Goal: Use online tool/utility: Utilize a website feature to perform a specific function

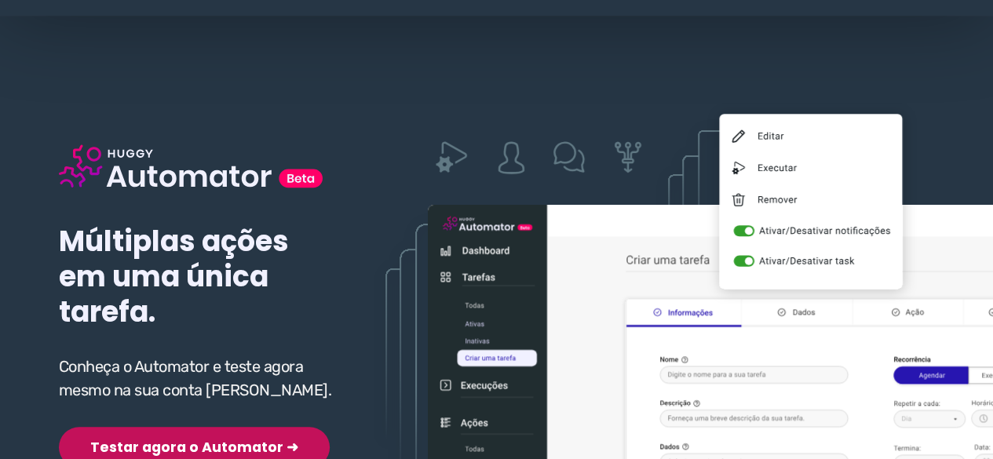
scroll to position [157, 0]
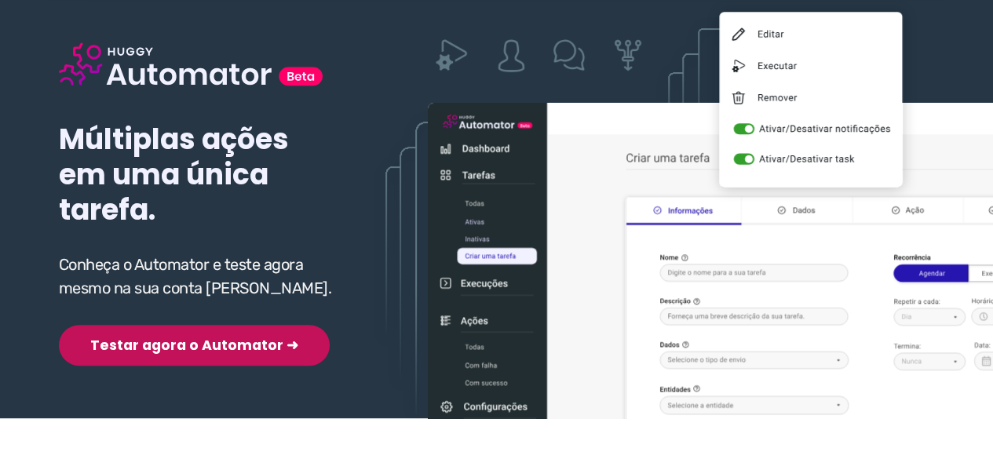
click at [147, 313] on div "Múltiplas ações em uma única tarefa. Conheça o Automator e teste agora mesmo na…" at bounding box center [198, 179] width 279 height 374
click at [148, 343] on button "Testar agora o Automator ➜" at bounding box center [194, 345] width 271 height 41
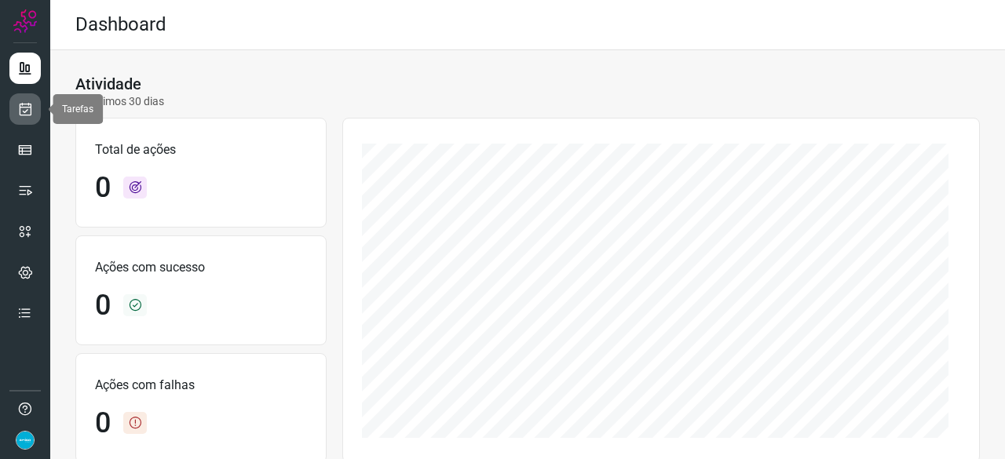
click at [27, 112] on icon at bounding box center [25, 109] width 16 height 16
click at [20, 108] on icon at bounding box center [25, 109] width 16 height 16
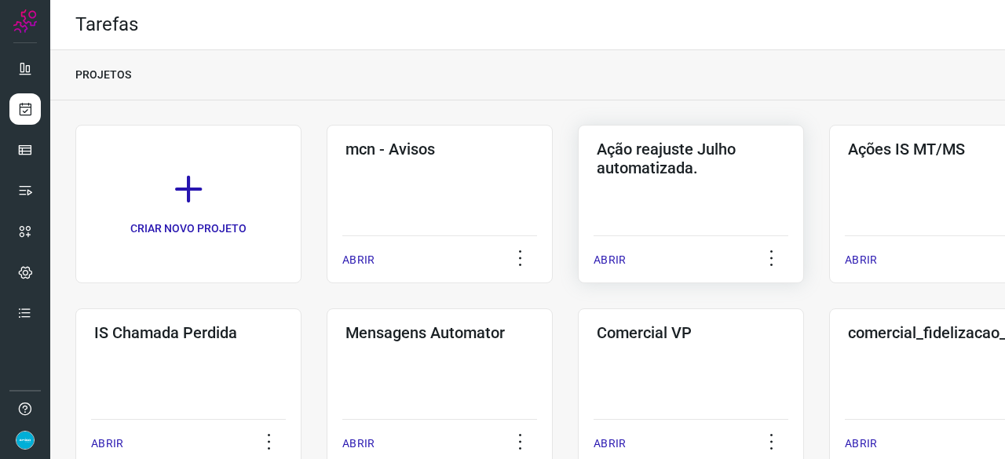
click at [614, 257] on p "ABRIR" at bounding box center [609, 260] width 32 height 16
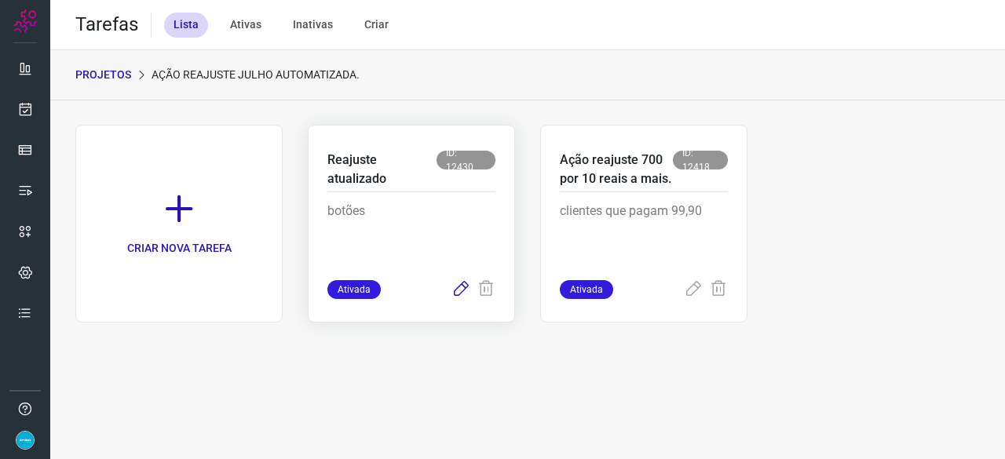
click at [460, 287] on icon at bounding box center [460, 289] width 19 height 19
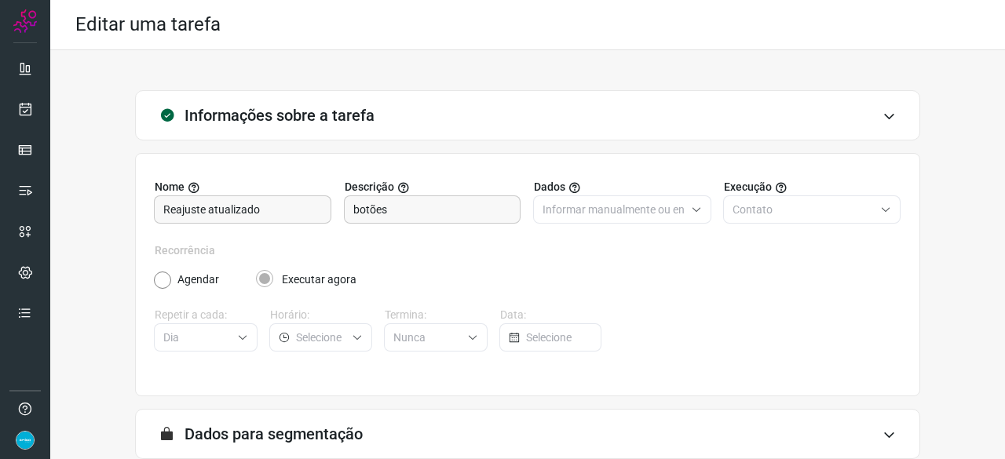
scroll to position [153, 0]
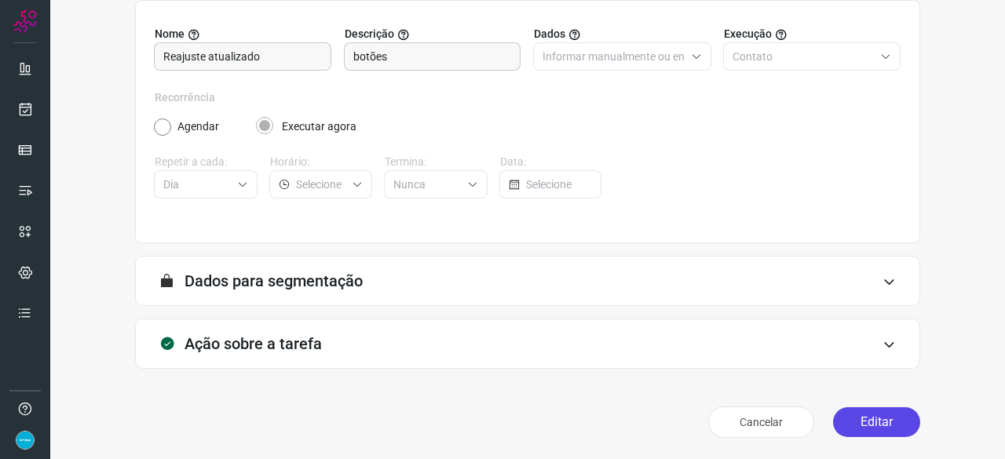
click at [877, 420] on button "Editar" at bounding box center [876, 422] width 87 height 30
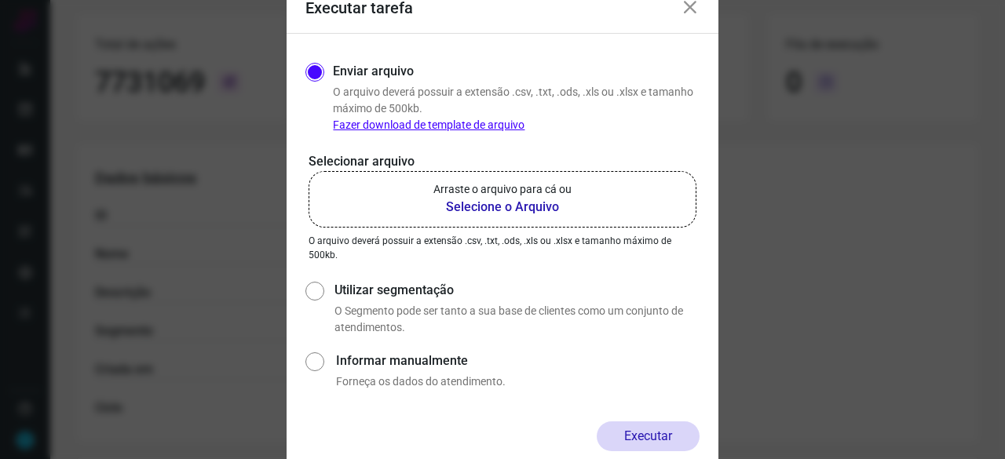
click at [485, 210] on b "Selecione o Arquivo" at bounding box center [502, 207] width 138 height 19
click at [0, 0] on input "Arraste o arquivo para cá ou Selecione o Arquivo" at bounding box center [0, 0] width 0 height 0
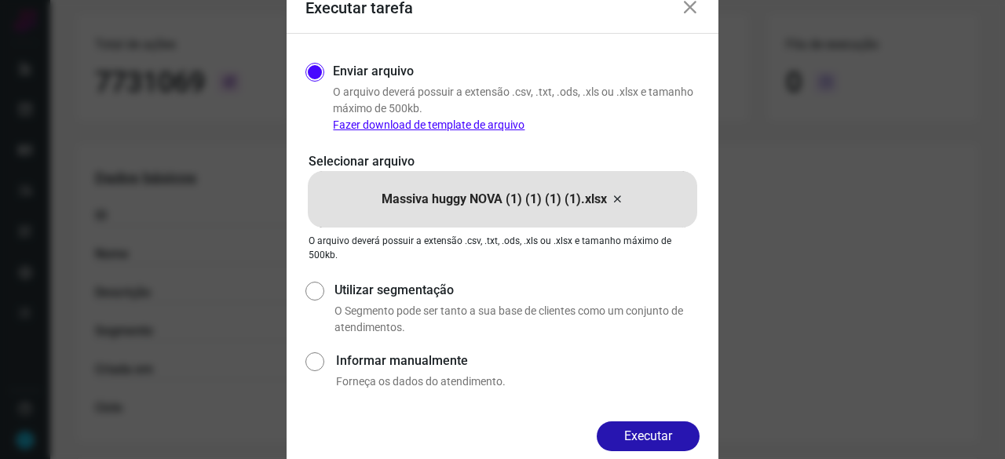
click at [665, 425] on button "Executar" at bounding box center [647, 436] width 103 height 30
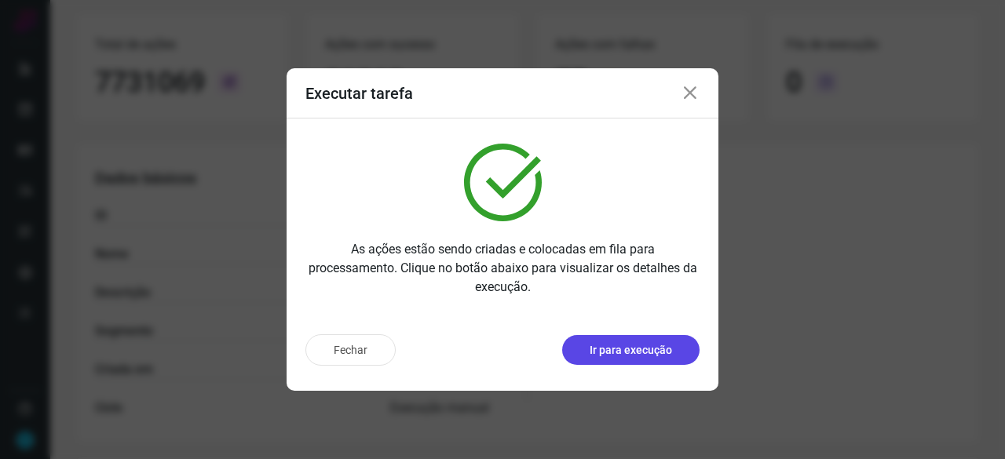
click at [639, 348] on p "Ir para execução" at bounding box center [630, 350] width 82 height 16
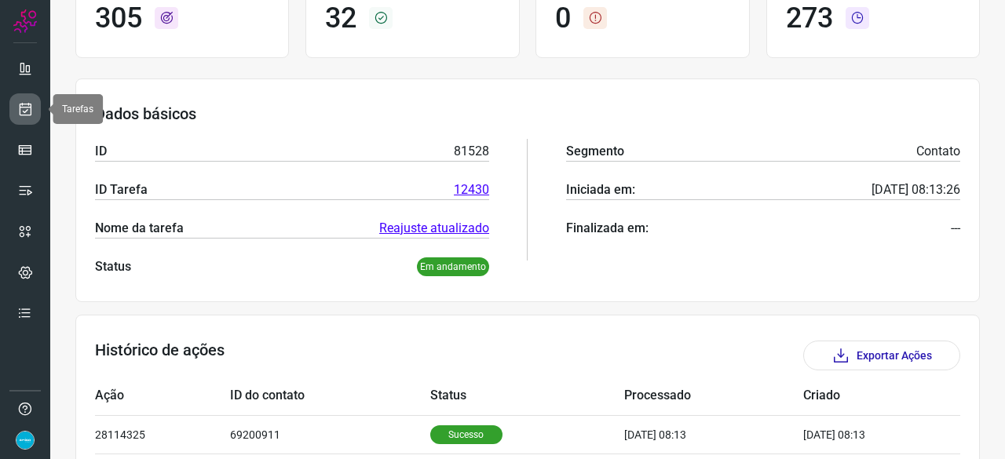
click at [27, 112] on icon at bounding box center [25, 109] width 16 height 16
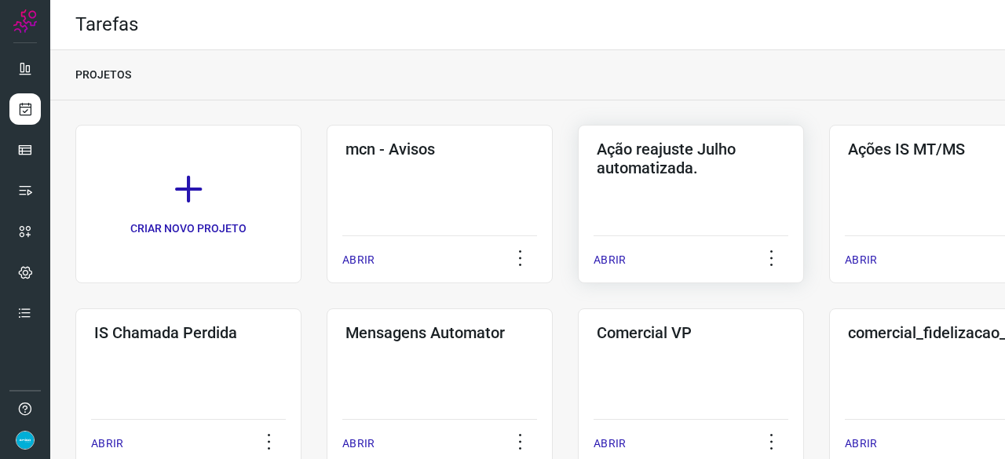
click at [609, 255] on p "ABRIR" at bounding box center [609, 260] width 32 height 16
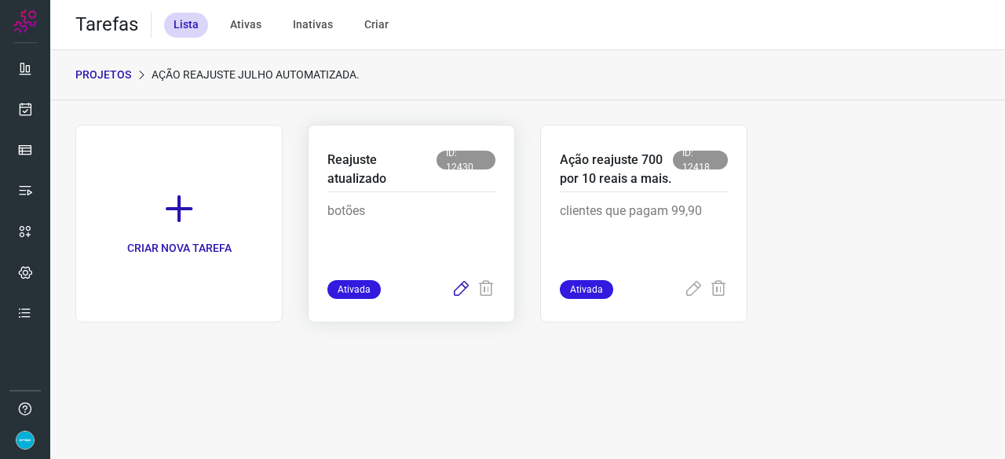
click at [461, 288] on icon at bounding box center [460, 289] width 19 height 19
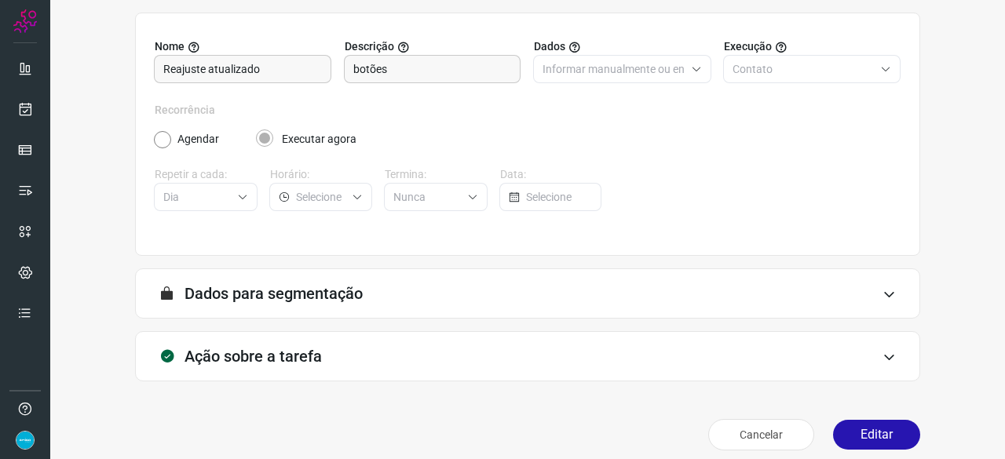
scroll to position [153, 0]
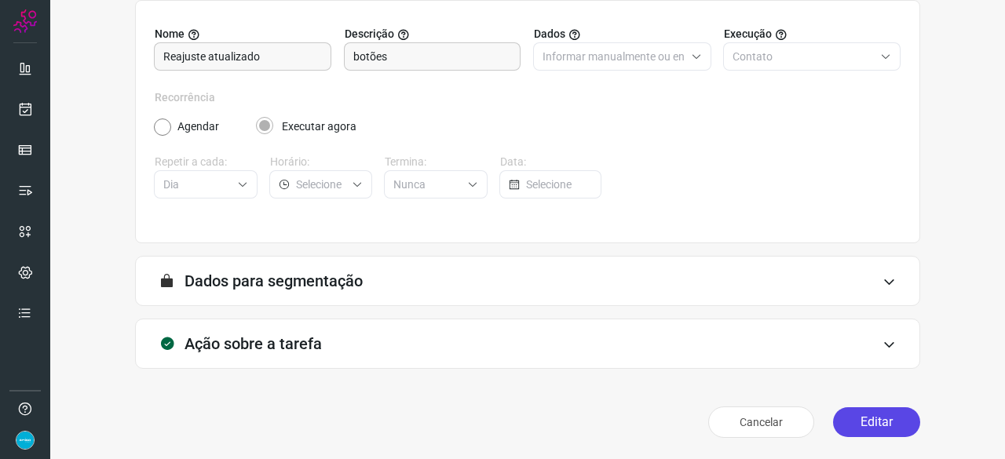
click at [866, 420] on button "Editar" at bounding box center [876, 422] width 87 height 30
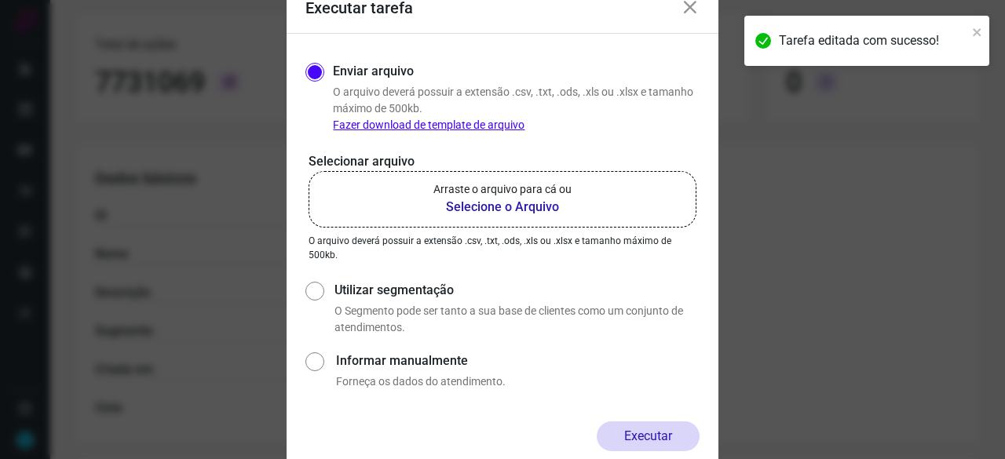
click at [471, 207] on b "Selecione o Arquivo" at bounding box center [502, 207] width 138 height 19
click at [0, 0] on input "Arraste o arquivo para cá ou Selecione o Arquivo" at bounding box center [0, 0] width 0 height 0
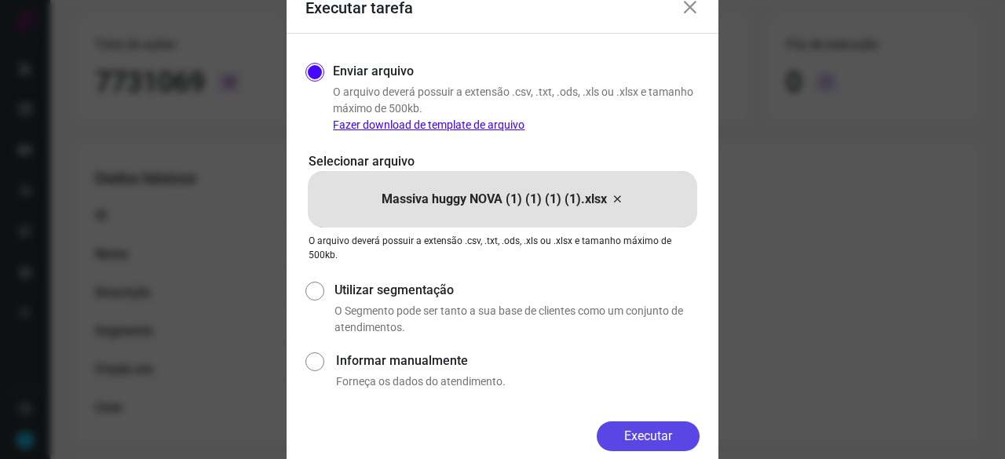
click at [644, 436] on button "Executar" at bounding box center [647, 436] width 103 height 30
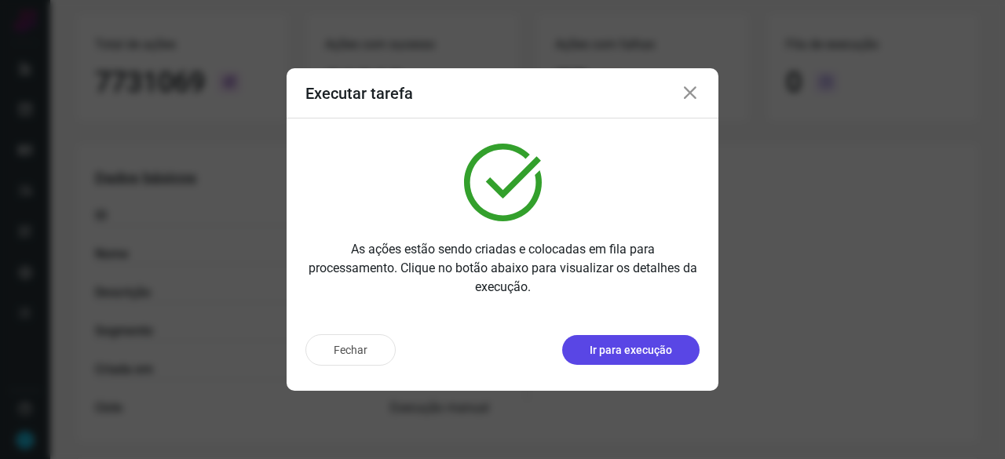
click at [636, 348] on p "Ir para execução" at bounding box center [630, 350] width 82 height 16
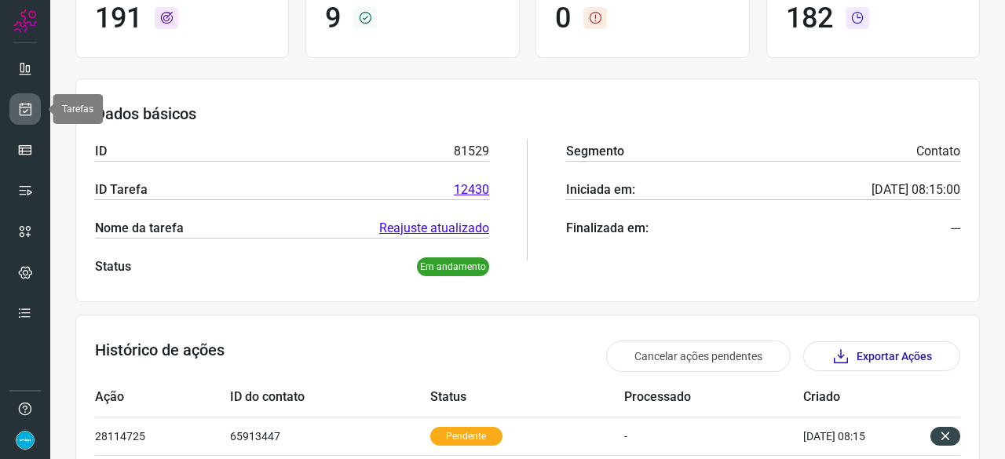
click at [22, 110] on icon at bounding box center [25, 109] width 16 height 16
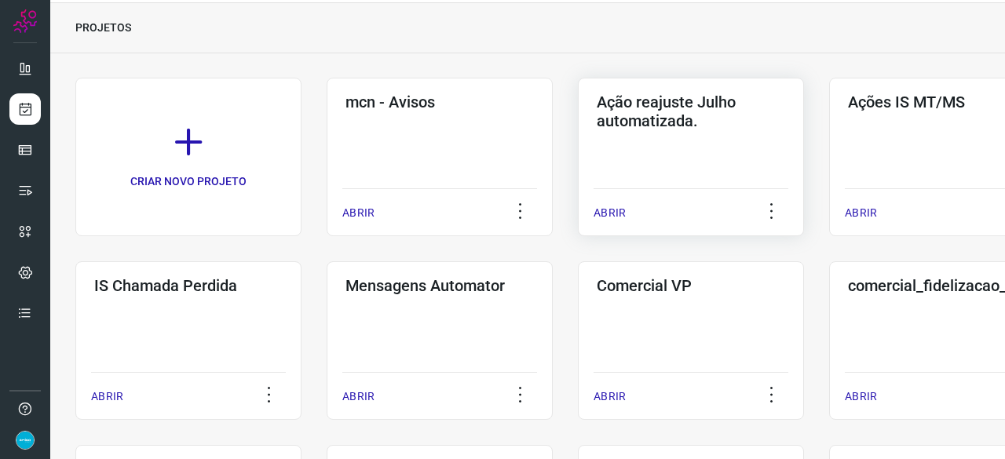
click at [618, 206] on p "ABRIR" at bounding box center [609, 213] width 32 height 16
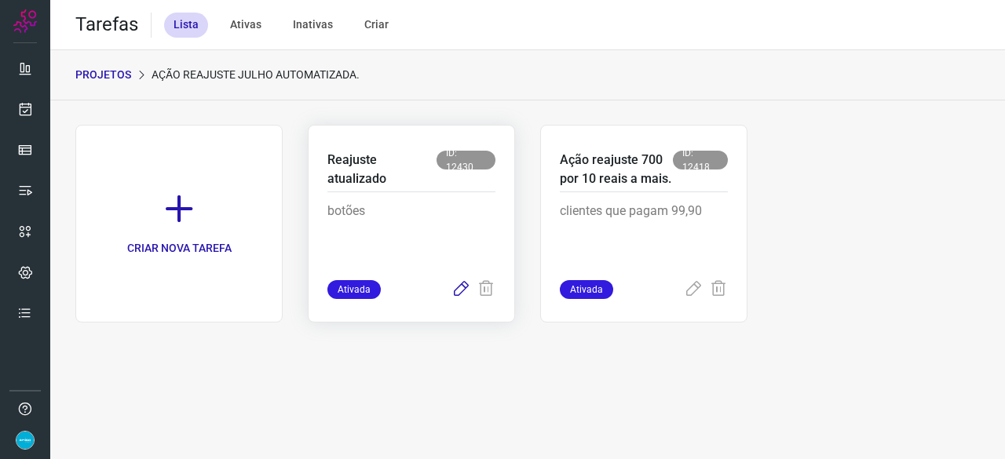
click at [461, 284] on icon at bounding box center [460, 289] width 19 height 19
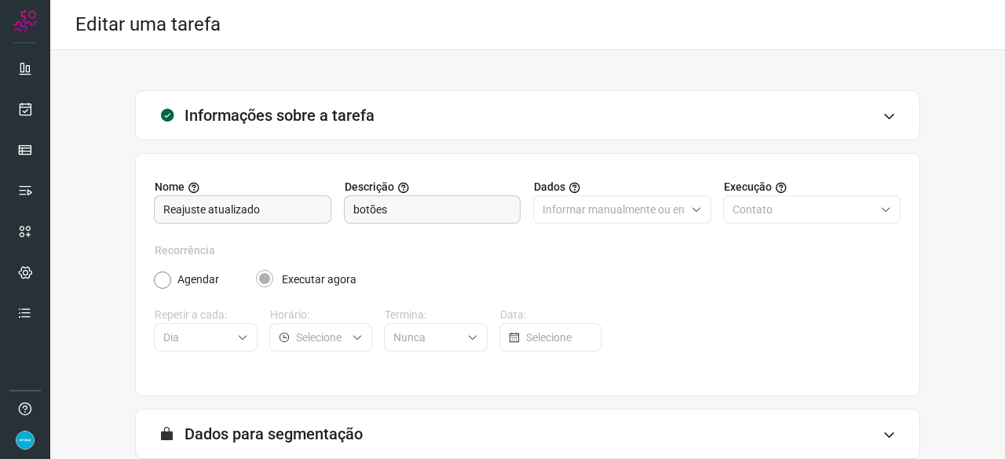
scroll to position [153, 0]
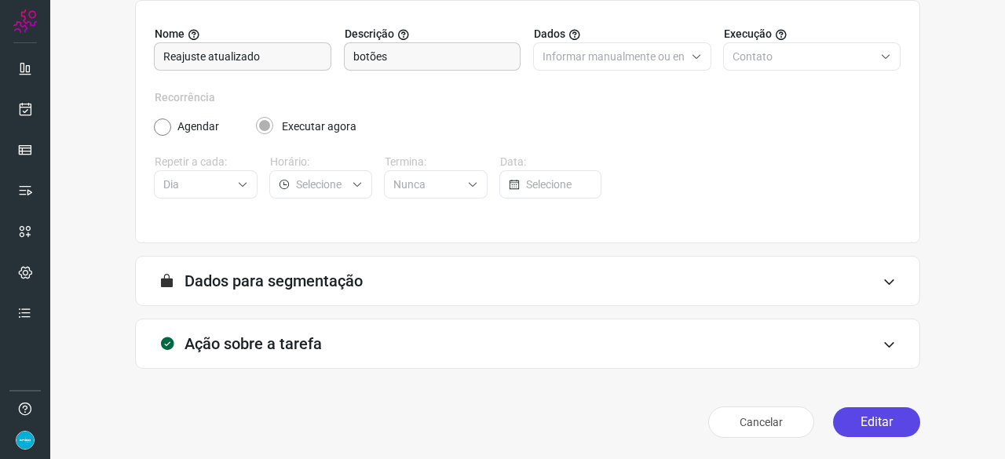
click at [870, 426] on button "Editar" at bounding box center [876, 422] width 87 height 30
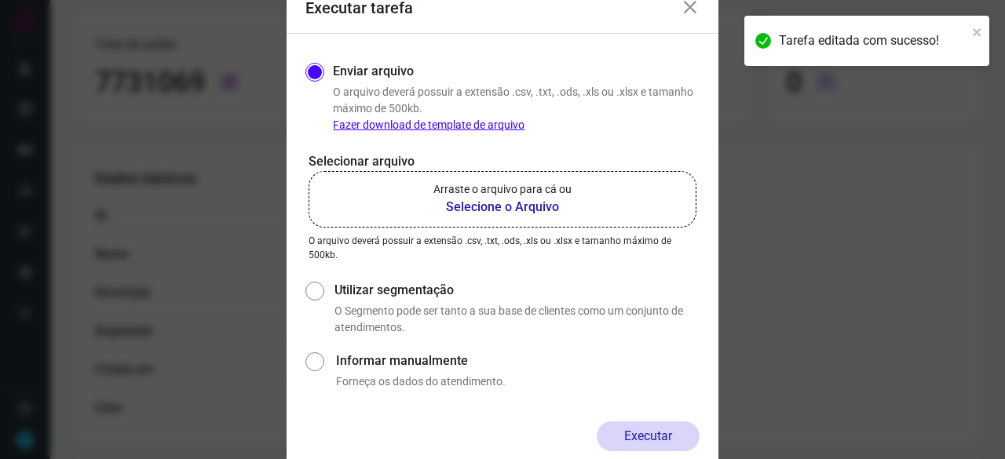
click at [465, 209] on b "Selecione o Arquivo" at bounding box center [502, 207] width 138 height 19
click at [0, 0] on input "Arraste o arquivo para cá ou Selecione o Arquivo" at bounding box center [0, 0] width 0 height 0
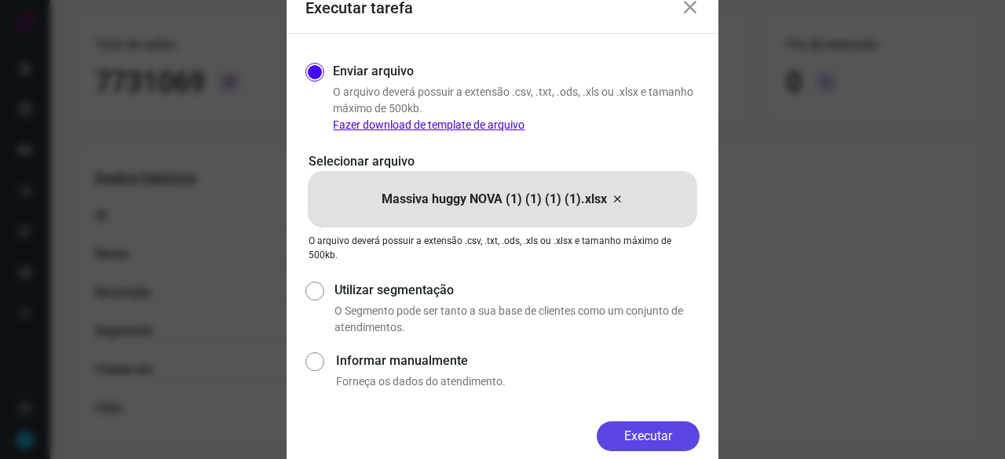
click at [637, 425] on button "Executar" at bounding box center [647, 436] width 103 height 30
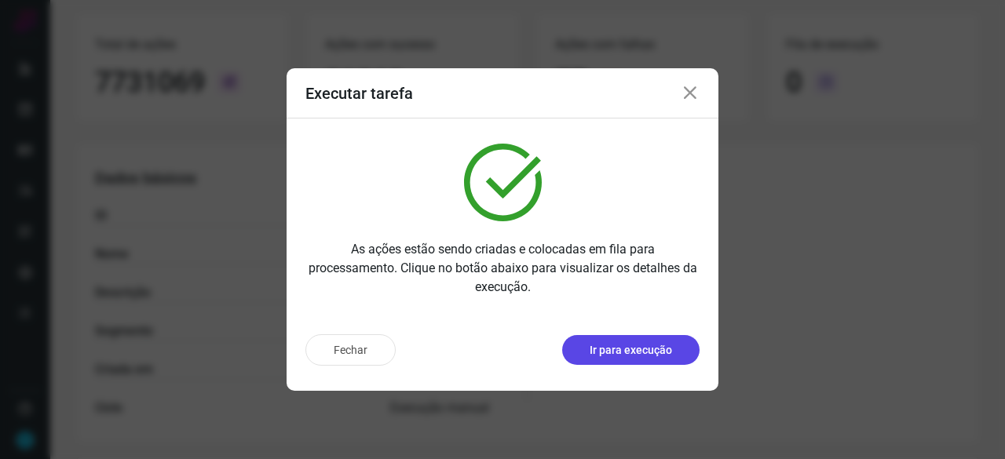
click at [606, 348] on p "Ir para execução" at bounding box center [630, 350] width 82 height 16
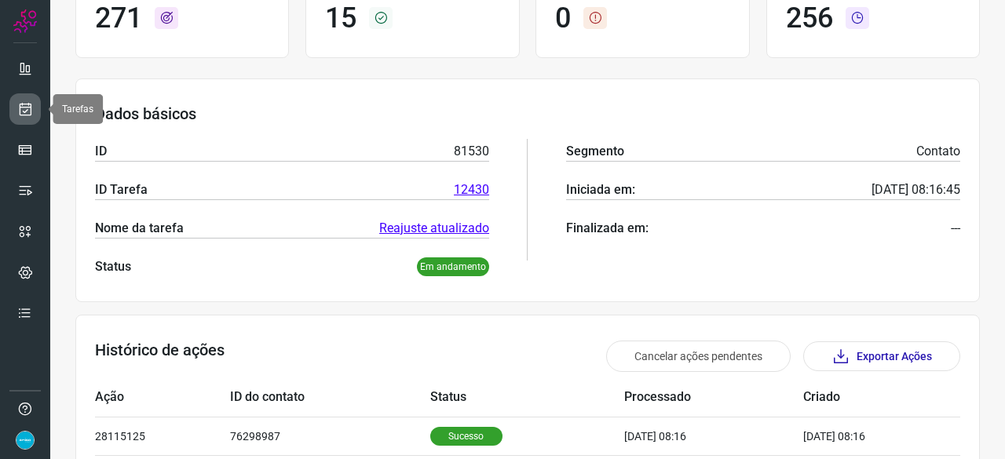
click at [31, 108] on icon at bounding box center [25, 109] width 16 height 16
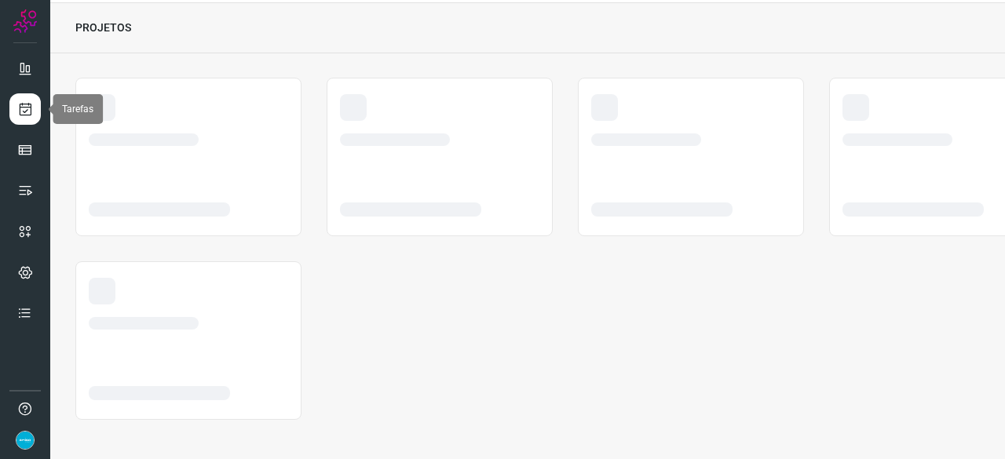
scroll to position [47, 0]
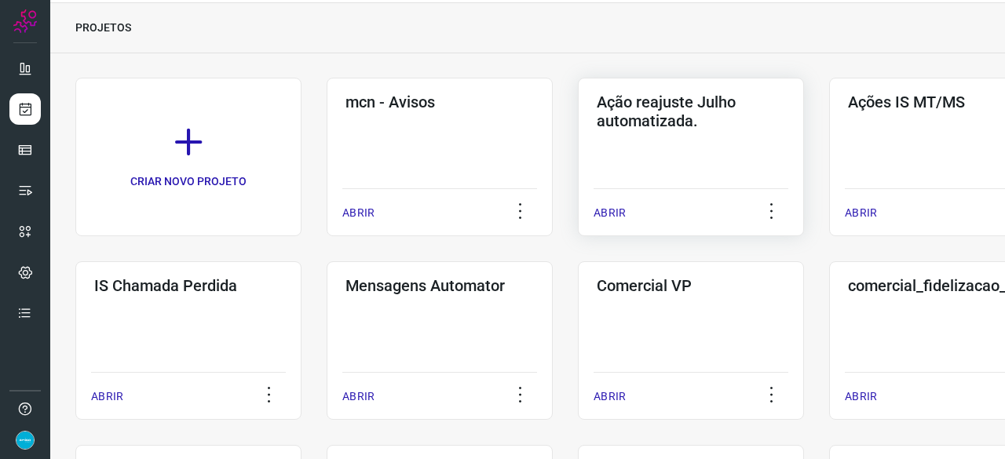
click at [604, 217] on p "ABRIR" at bounding box center [609, 213] width 32 height 16
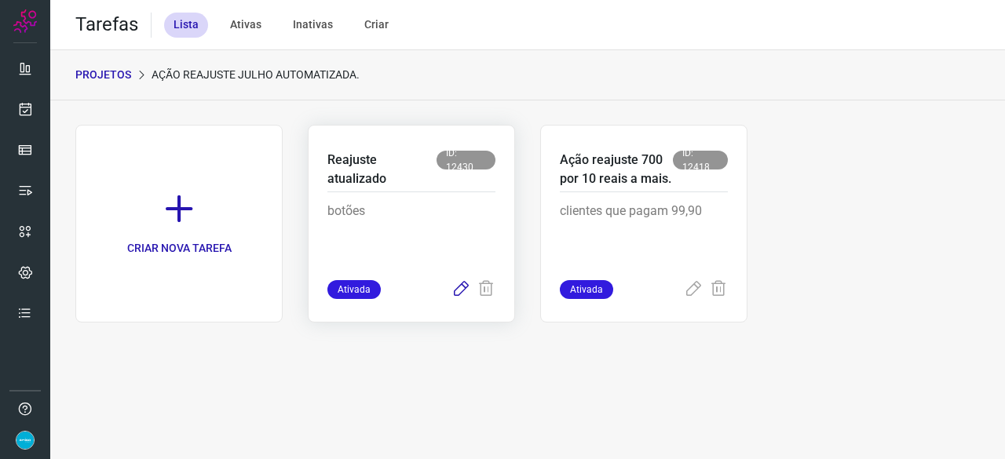
click at [468, 285] on icon at bounding box center [460, 289] width 19 height 19
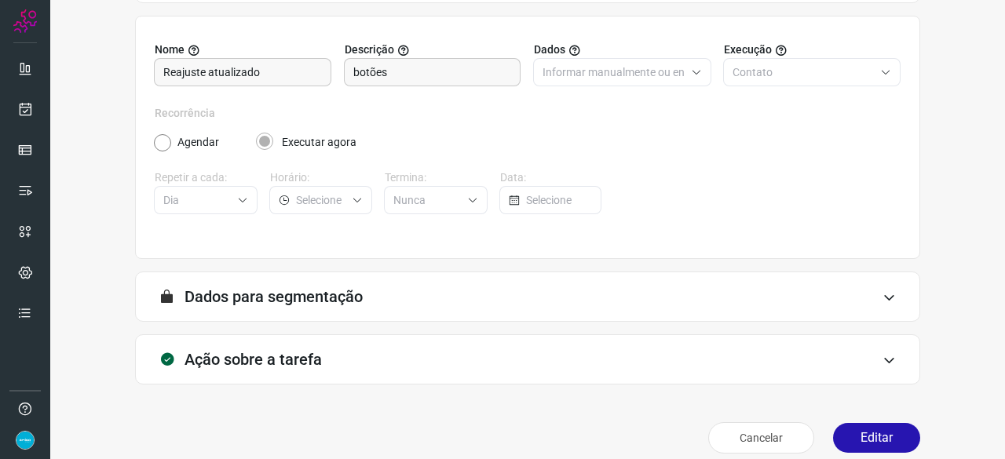
scroll to position [153, 0]
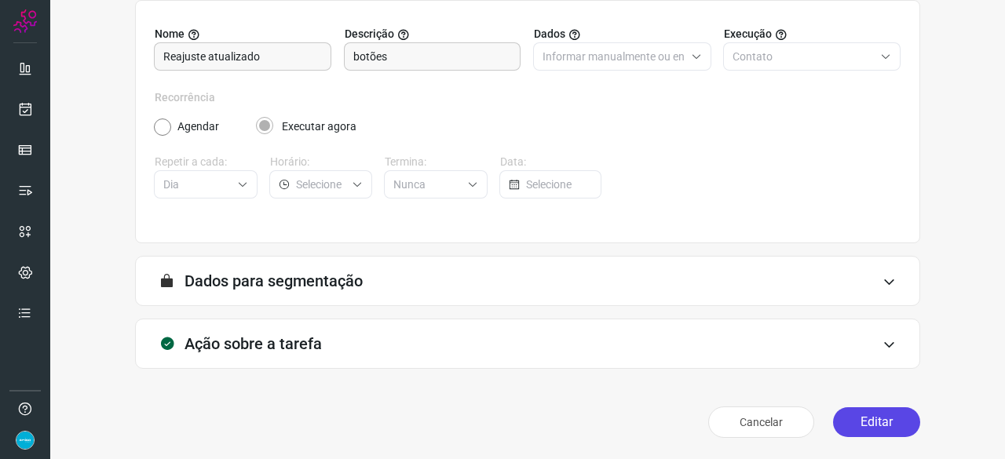
click at [870, 421] on button "Editar" at bounding box center [876, 422] width 87 height 30
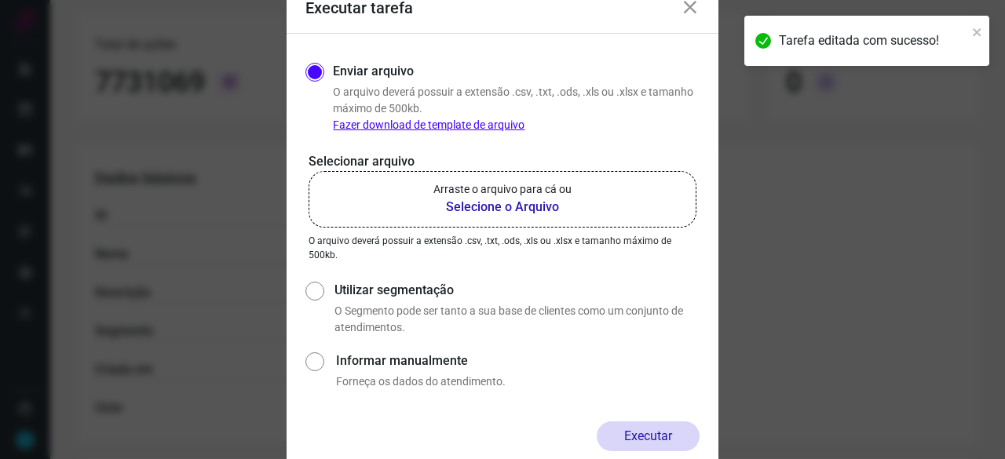
click at [478, 204] on b "Selecione o Arquivo" at bounding box center [502, 207] width 138 height 19
click at [0, 0] on input "Arraste o arquivo para cá ou Selecione o Arquivo" at bounding box center [0, 0] width 0 height 0
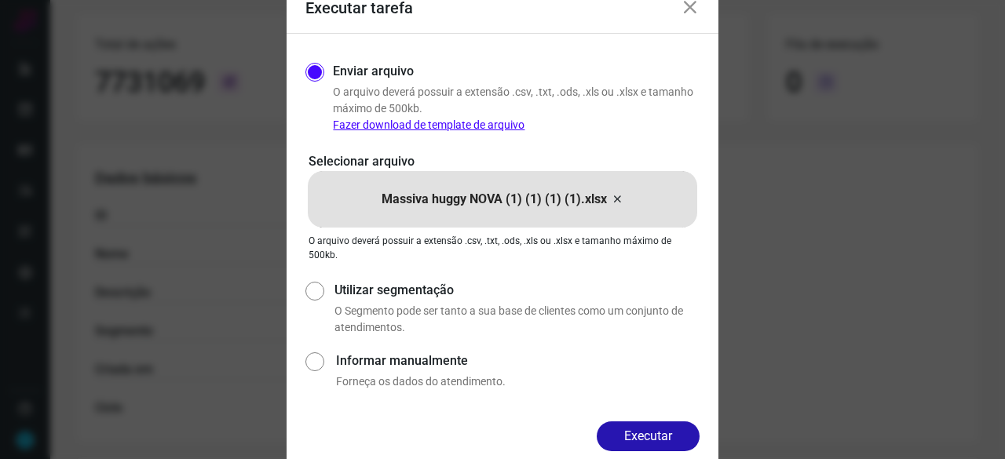
drag, startPoint x: 649, startPoint y: 432, endPoint x: 671, endPoint y: 432, distance: 22.0
click at [650, 432] on button "Executar" at bounding box center [647, 436] width 103 height 30
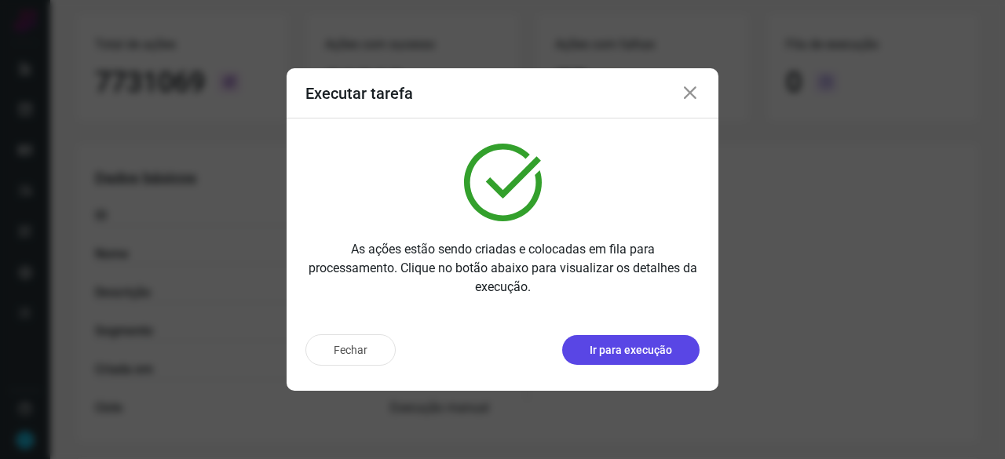
click at [627, 348] on p "Ir para execução" at bounding box center [630, 350] width 82 height 16
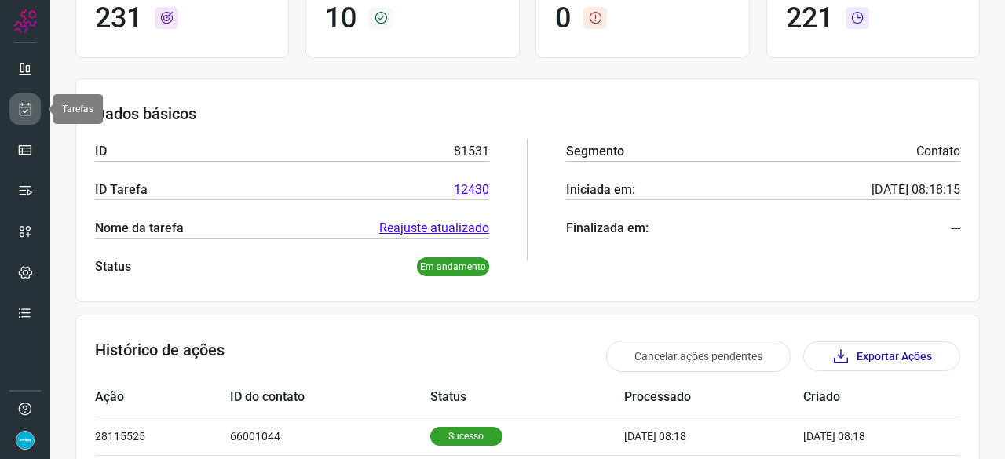
click at [17, 109] on icon at bounding box center [25, 109] width 16 height 16
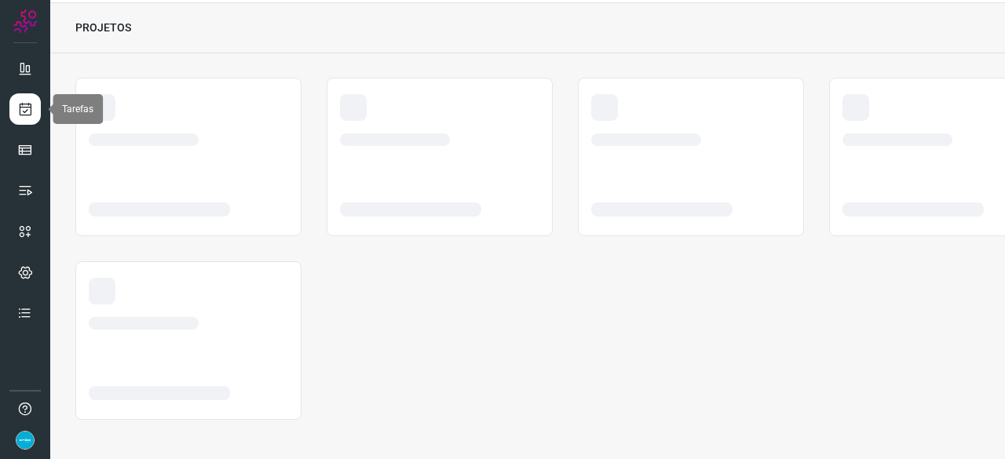
scroll to position [47, 0]
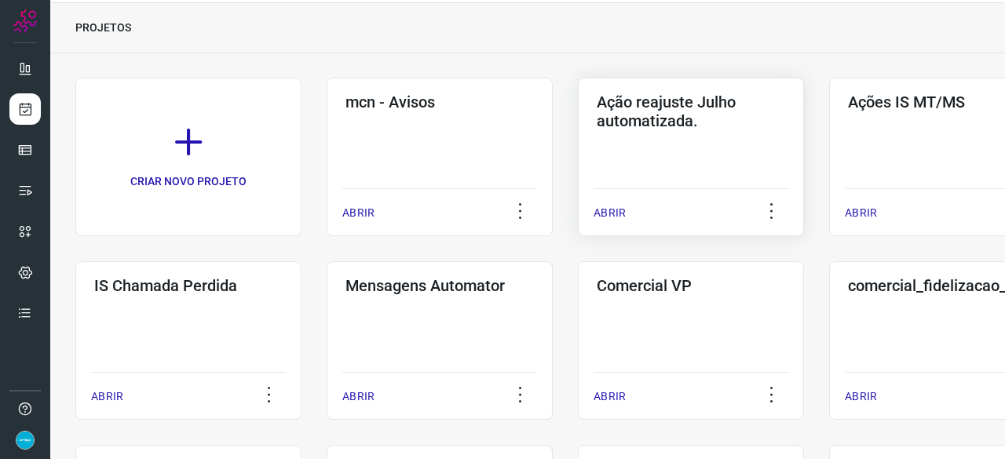
click at [615, 212] on p "ABRIR" at bounding box center [609, 213] width 32 height 16
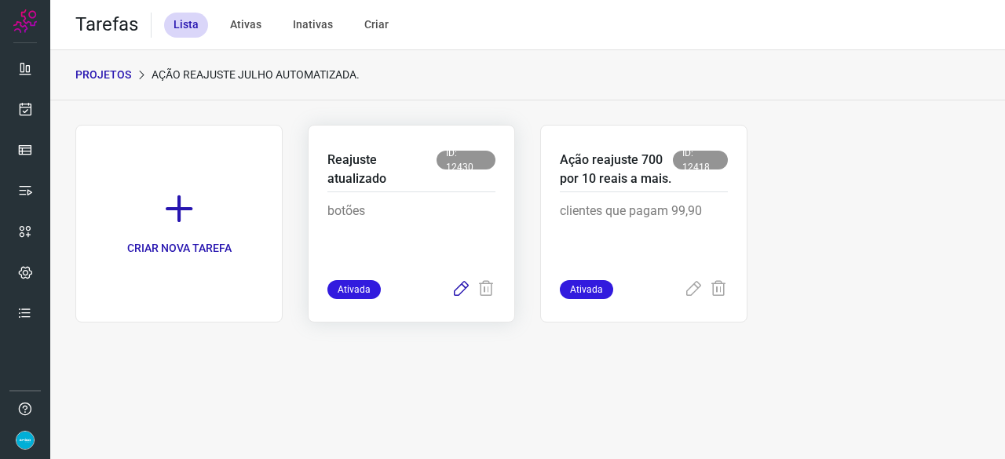
click at [455, 288] on icon at bounding box center [460, 289] width 19 height 19
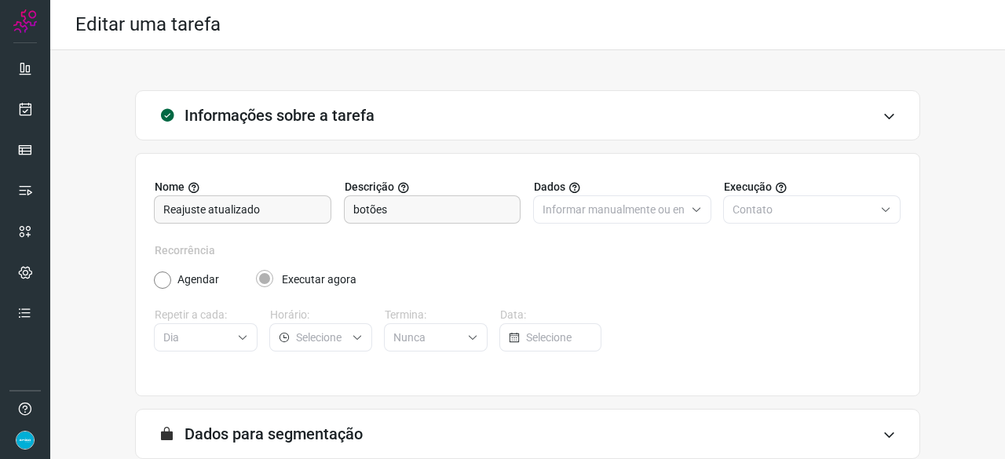
scroll to position [153, 0]
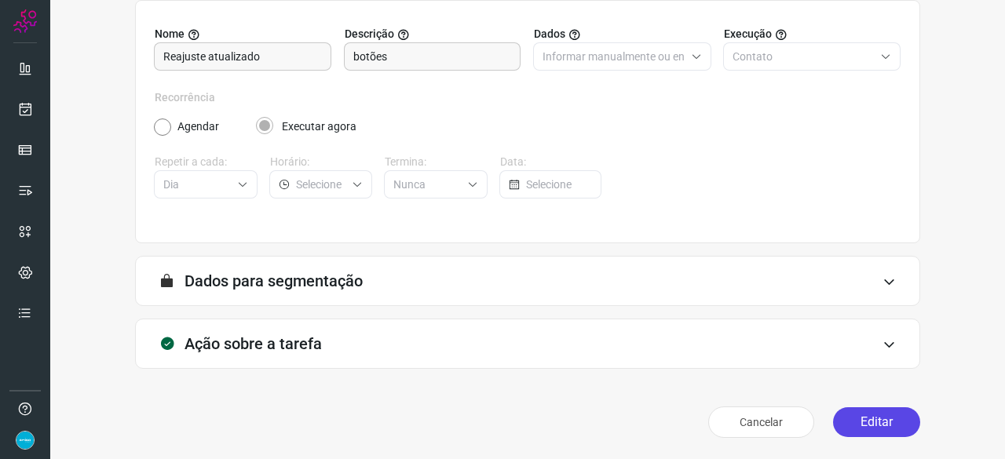
click at [860, 415] on button "Editar" at bounding box center [876, 422] width 87 height 30
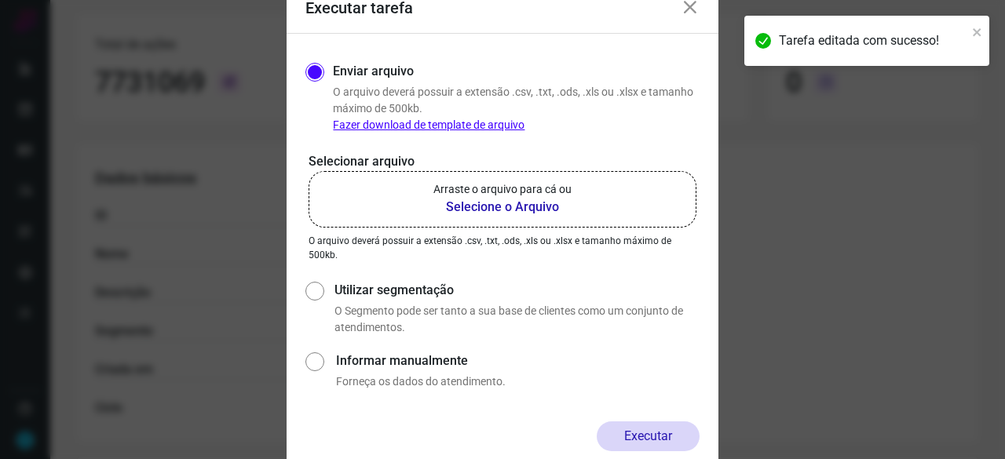
click at [472, 208] on b "Selecione o Arquivo" at bounding box center [502, 207] width 138 height 19
click at [0, 0] on input "Arraste o arquivo para cá ou Selecione o Arquivo" at bounding box center [0, 0] width 0 height 0
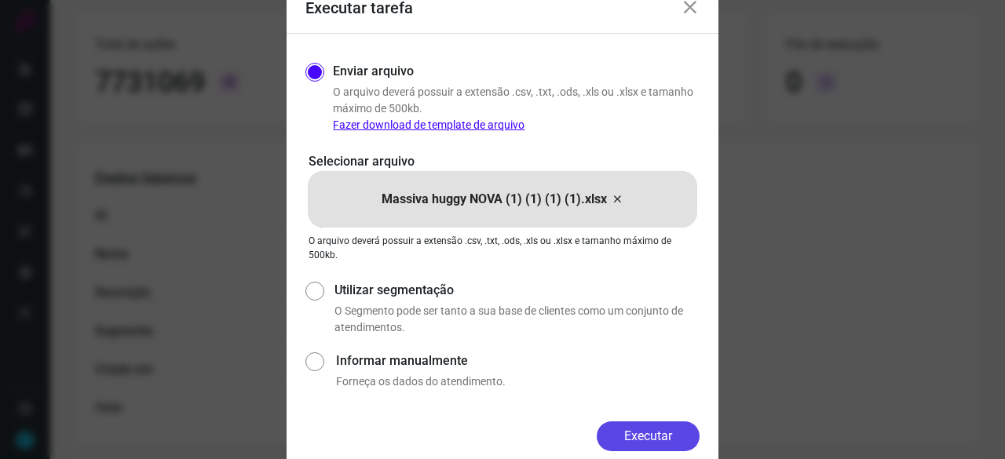
click at [672, 433] on button "Executar" at bounding box center [647, 436] width 103 height 30
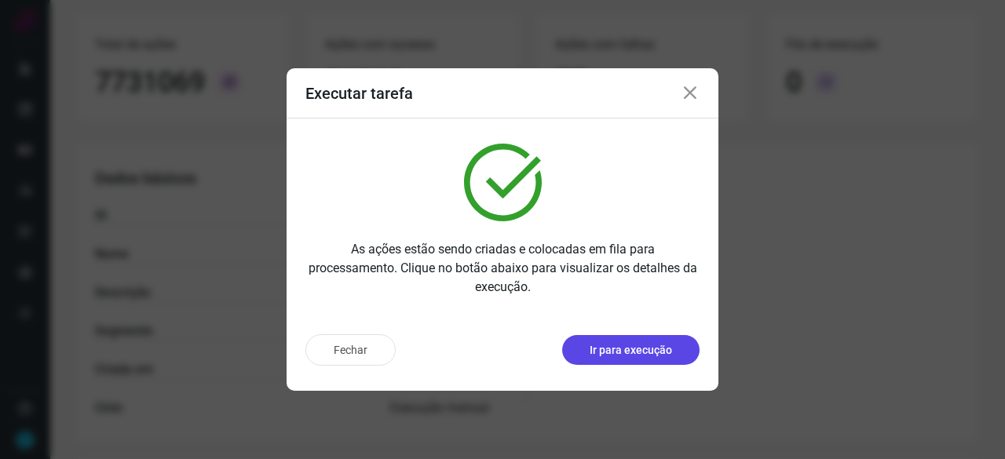
click at [648, 352] on p "Ir para execução" at bounding box center [630, 350] width 82 height 16
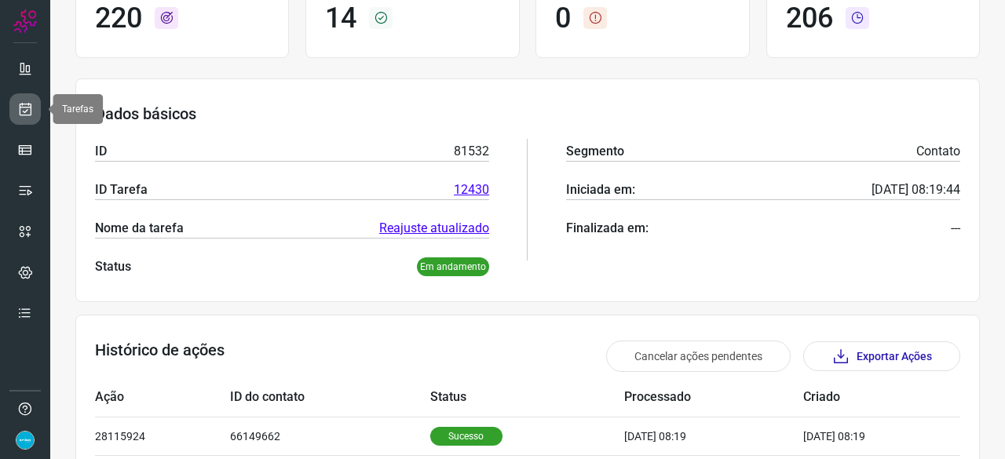
click at [18, 109] on icon at bounding box center [25, 109] width 16 height 16
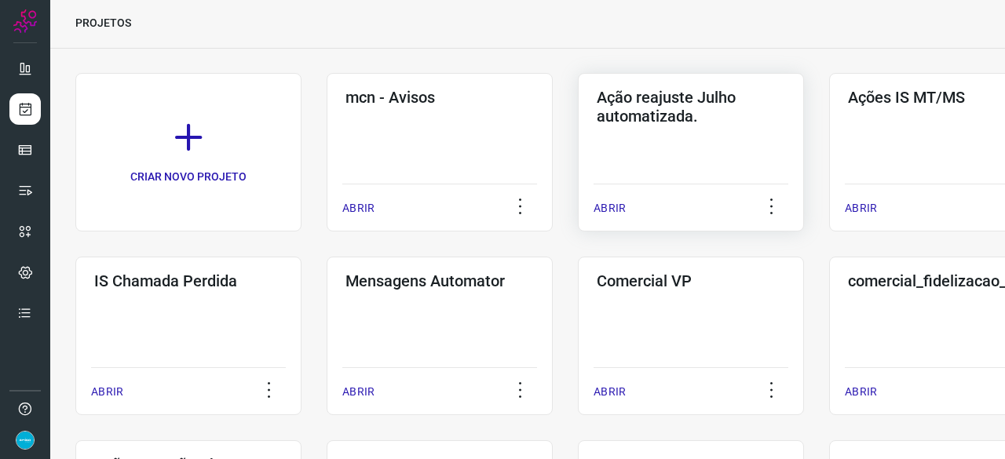
scroll to position [47, 0]
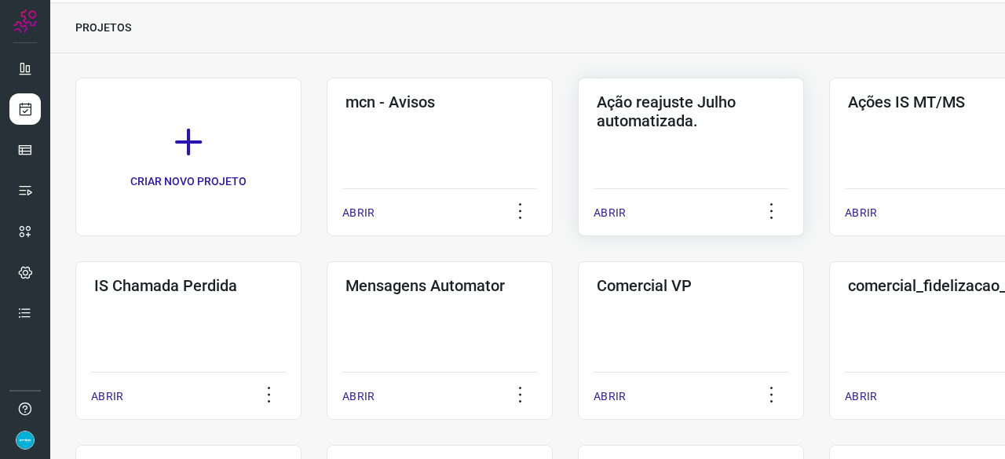
click at [623, 210] on p "ABRIR" at bounding box center [609, 213] width 32 height 16
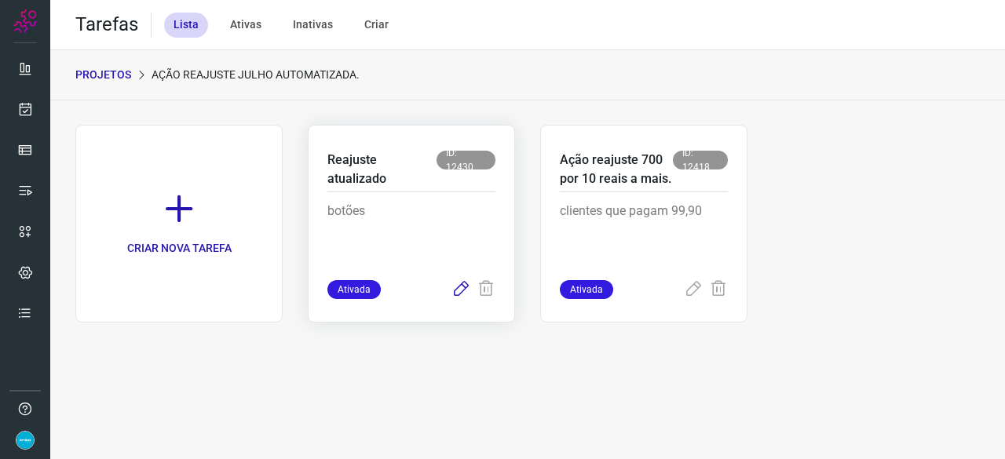
click at [465, 286] on icon at bounding box center [460, 289] width 19 height 19
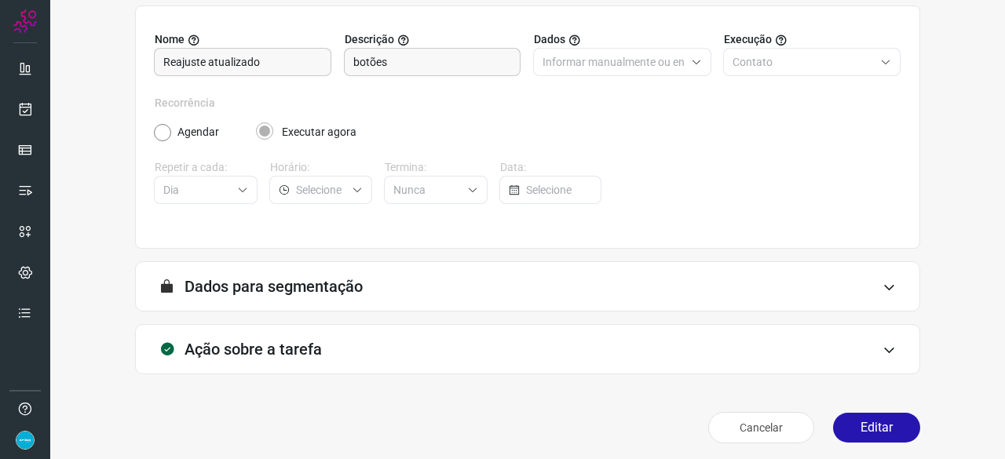
scroll to position [153, 0]
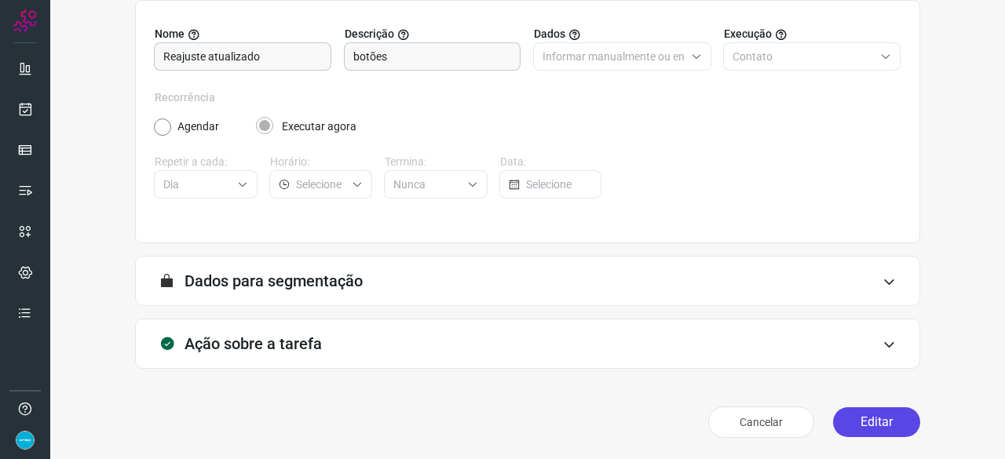
click at [866, 417] on button "Editar" at bounding box center [876, 422] width 87 height 30
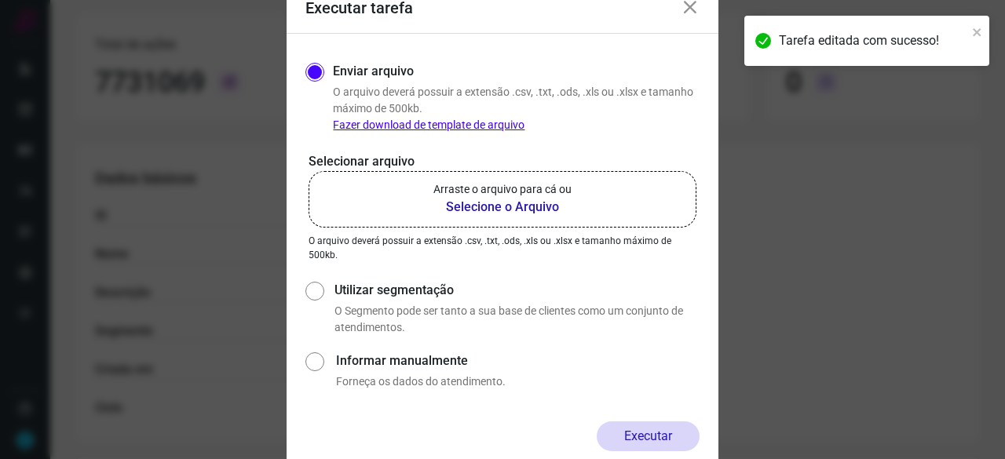
click at [471, 208] on b "Selecione o Arquivo" at bounding box center [502, 207] width 138 height 19
click at [0, 0] on input "Arraste o arquivo para cá ou Selecione o Arquivo" at bounding box center [0, 0] width 0 height 0
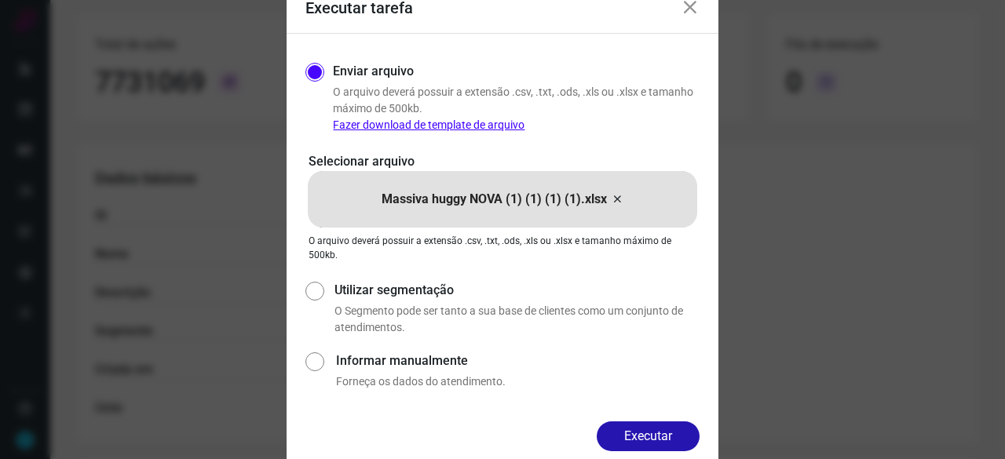
click at [644, 429] on button "Executar" at bounding box center [647, 436] width 103 height 30
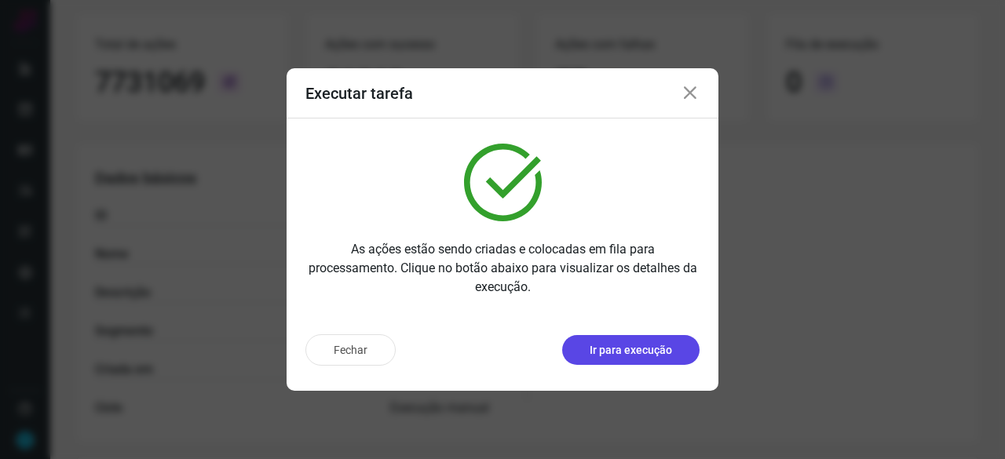
click at [651, 350] on p "Ir para execução" at bounding box center [630, 350] width 82 height 16
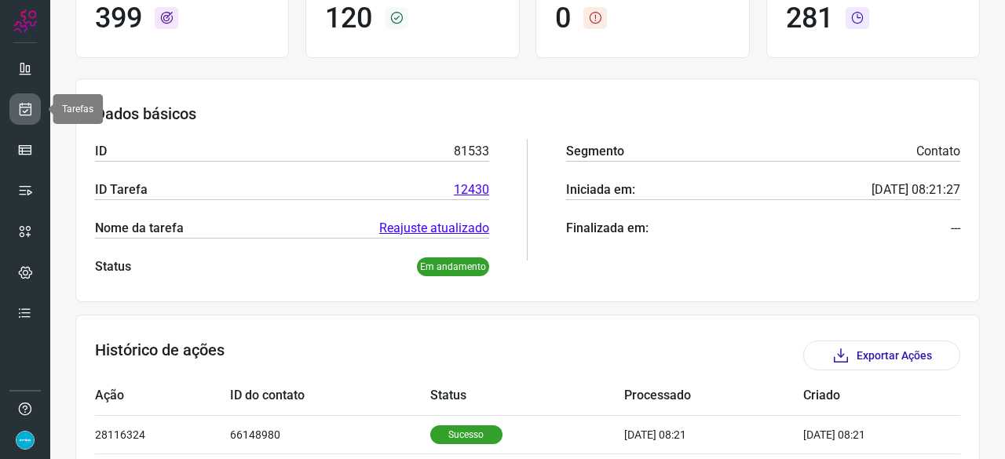
click at [31, 103] on icon at bounding box center [25, 109] width 16 height 16
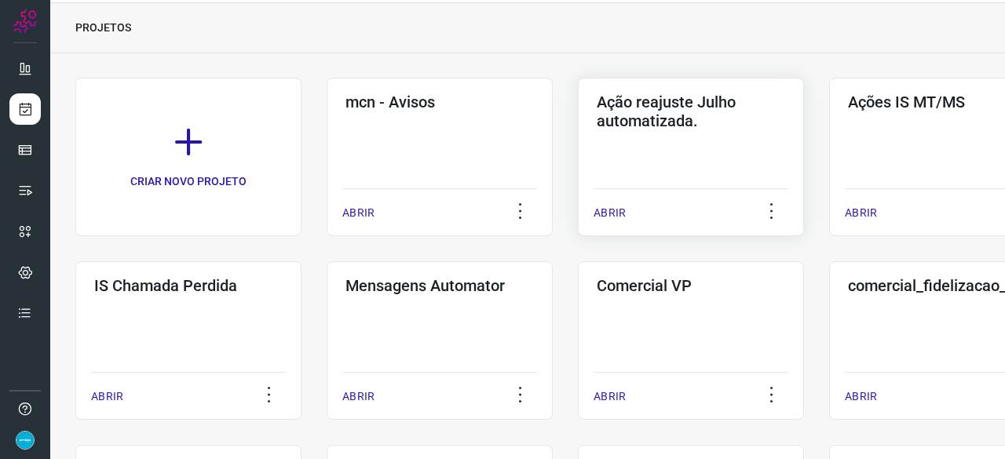
click at [606, 208] on p "ABRIR" at bounding box center [609, 213] width 32 height 16
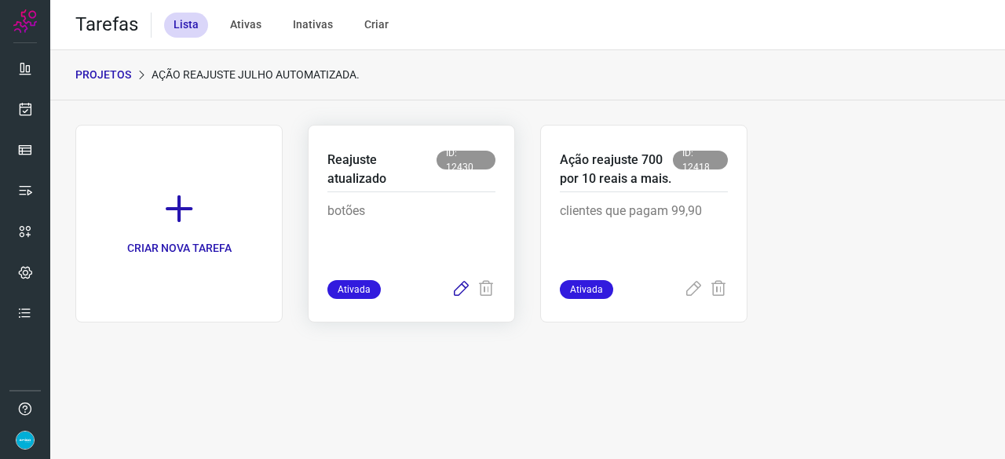
click at [467, 288] on icon at bounding box center [460, 289] width 19 height 19
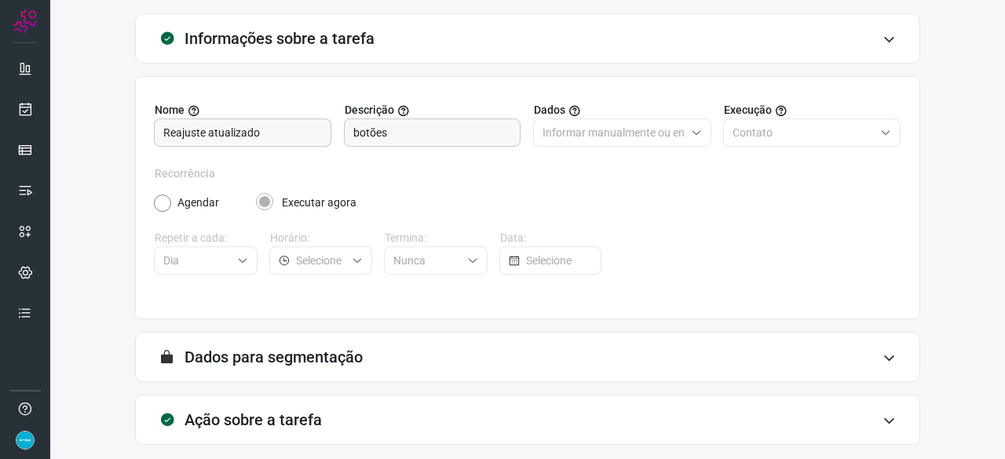
scroll to position [153, 0]
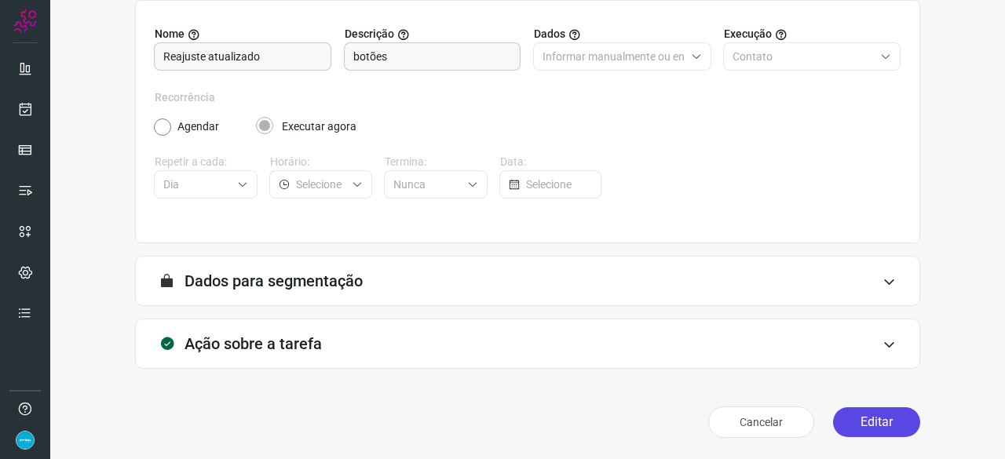
click at [869, 415] on button "Editar" at bounding box center [876, 422] width 87 height 30
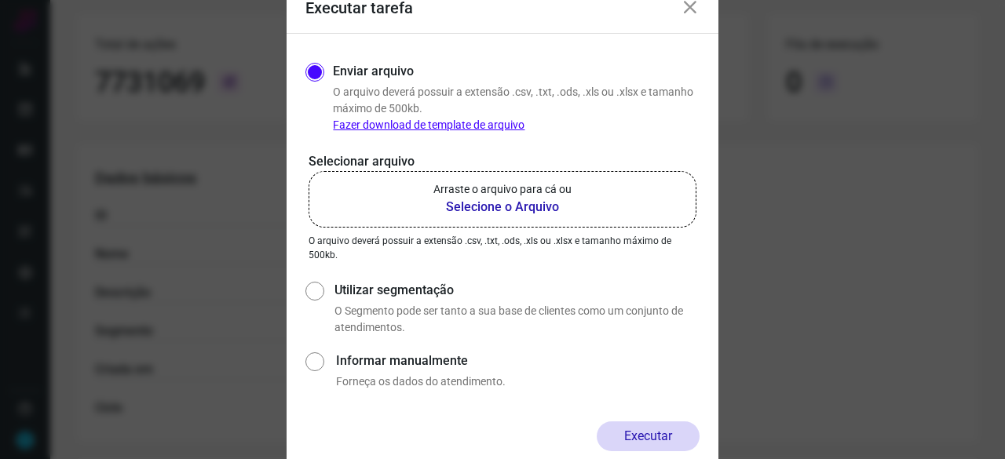
click at [462, 205] on b "Selecione o Arquivo" at bounding box center [502, 207] width 138 height 19
click at [0, 0] on input "Arraste o arquivo para cá ou Selecione o Arquivo" at bounding box center [0, 0] width 0 height 0
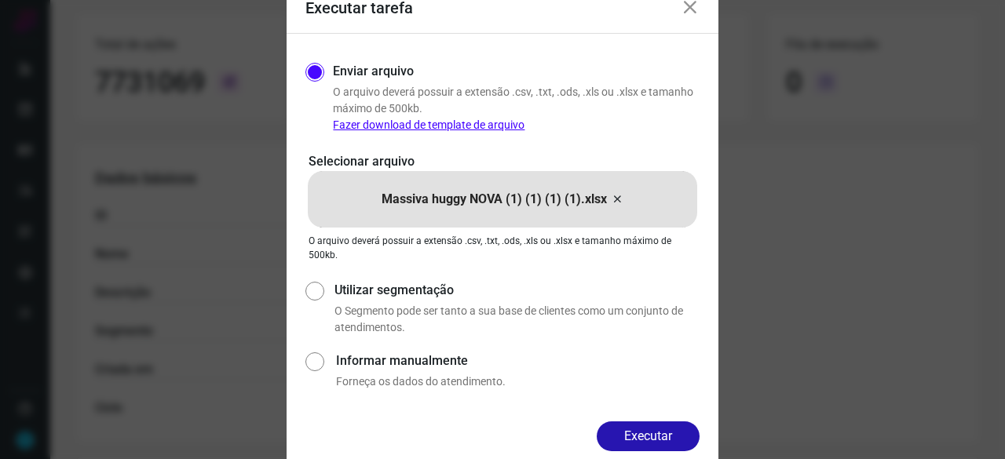
drag, startPoint x: 647, startPoint y: 429, endPoint x: 643, endPoint y: 418, distance: 12.0
click at [647, 426] on button "Executar" at bounding box center [647, 436] width 103 height 30
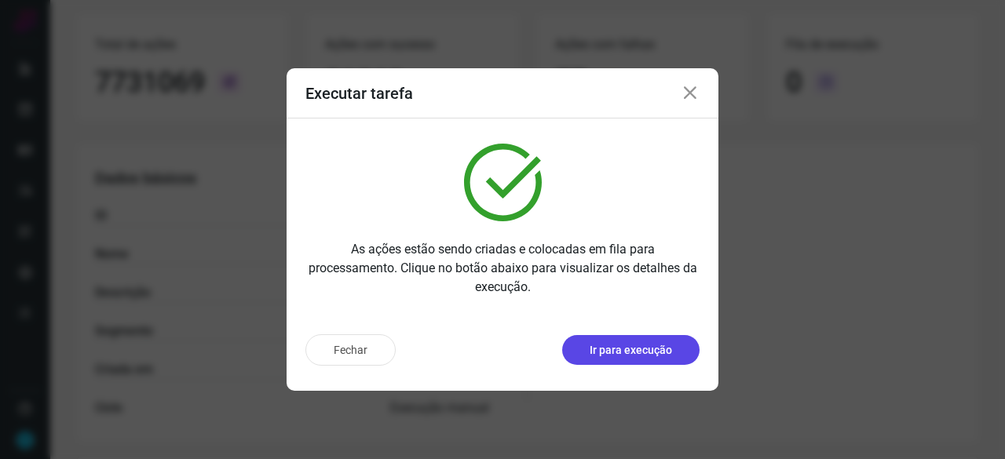
click at [636, 354] on p "Ir para execução" at bounding box center [630, 350] width 82 height 16
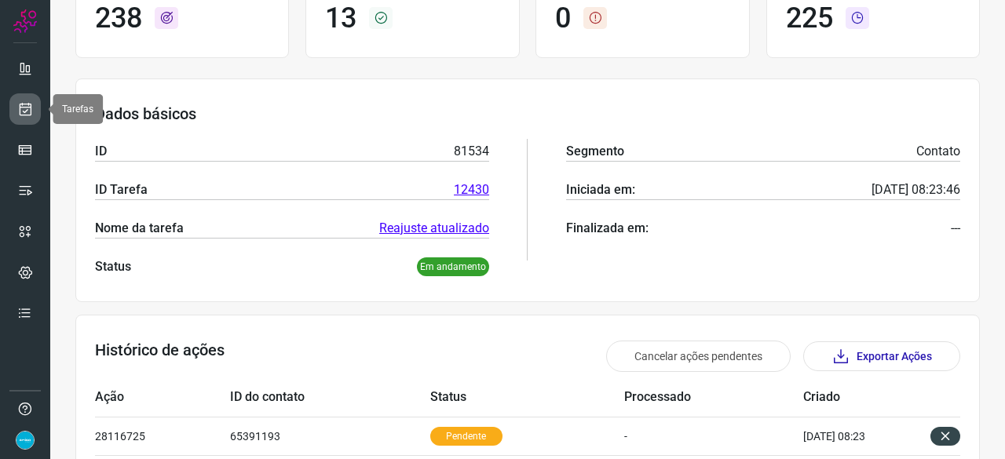
click at [30, 109] on icon at bounding box center [25, 109] width 16 height 16
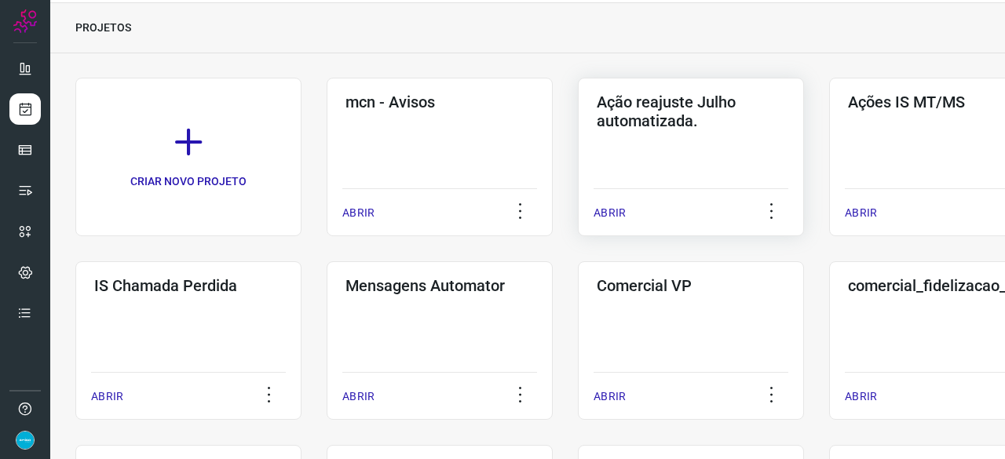
click at [620, 213] on p "ABRIR" at bounding box center [609, 213] width 32 height 16
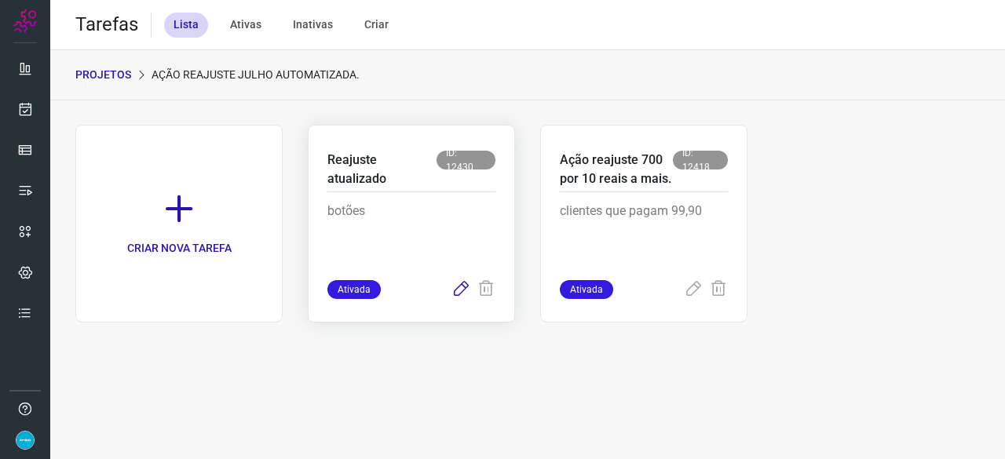
click at [461, 288] on icon at bounding box center [460, 289] width 19 height 19
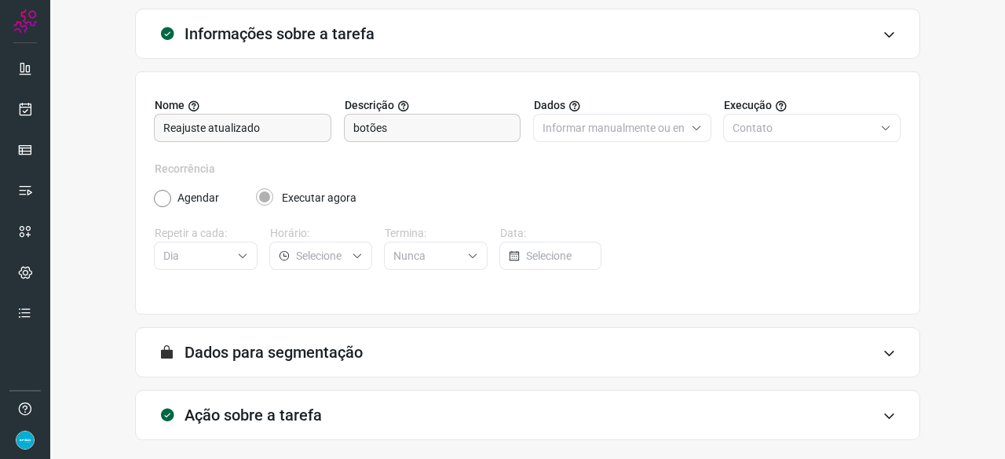
scroll to position [153, 0]
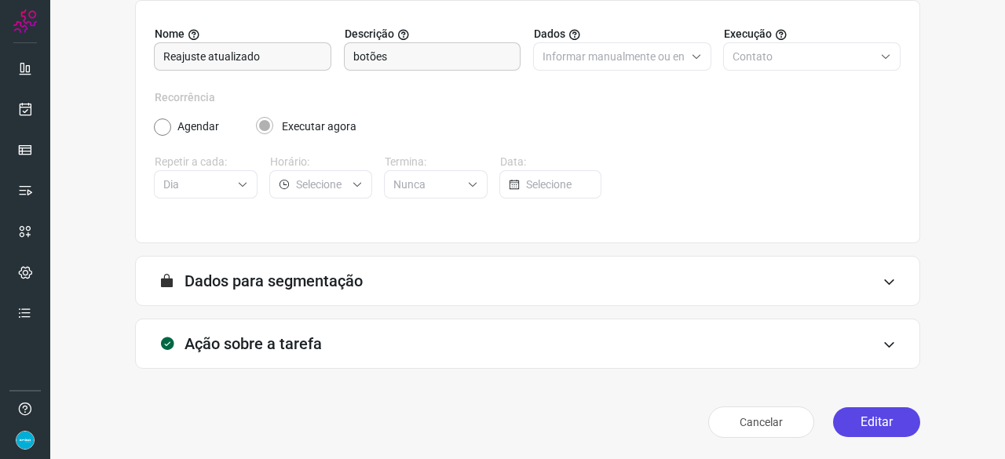
click at [859, 418] on button "Editar" at bounding box center [876, 422] width 87 height 30
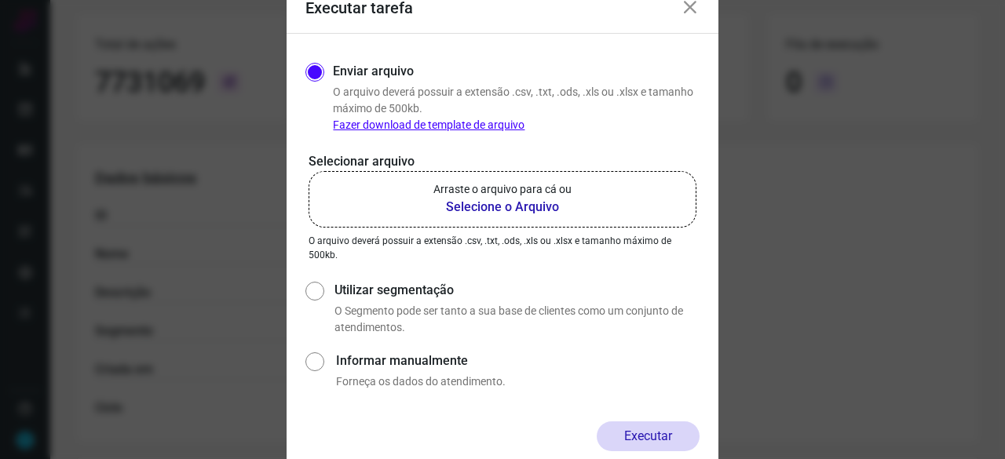
click at [487, 206] on b "Selecione o Arquivo" at bounding box center [502, 207] width 138 height 19
click at [0, 0] on input "Arraste o arquivo para cá ou Selecione o Arquivo" at bounding box center [0, 0] width 0 height 0
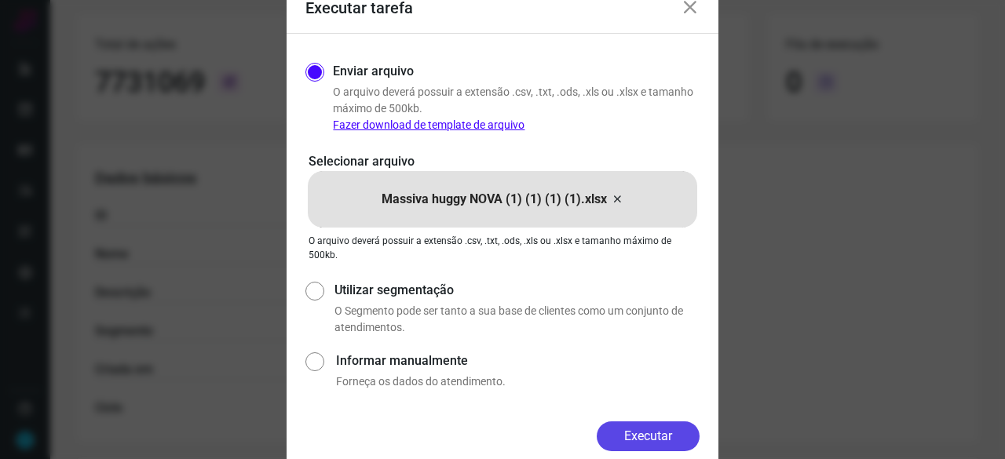
click at [632, 436] on button "Executar" at bounding box center [647, 436] width 103 height 30
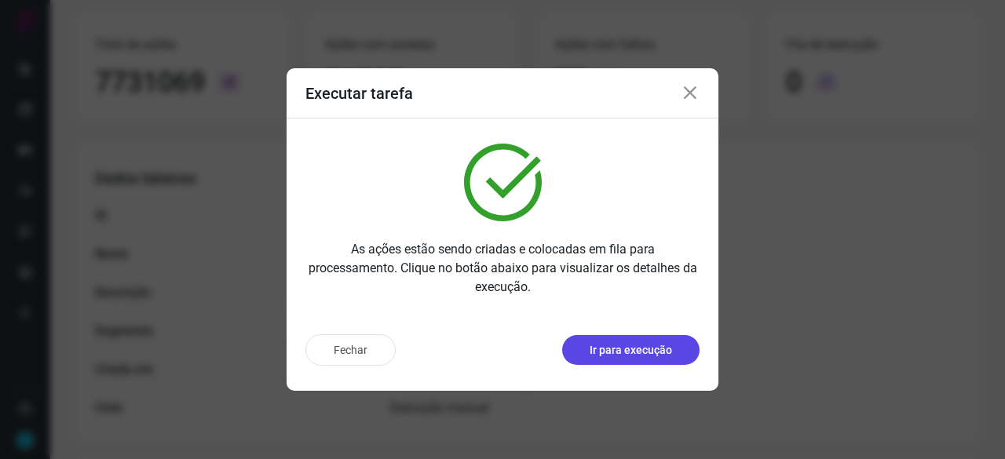
click at [644, 352] on p "Ir para execução" at bounding box center [630, 350] width 82 height 16
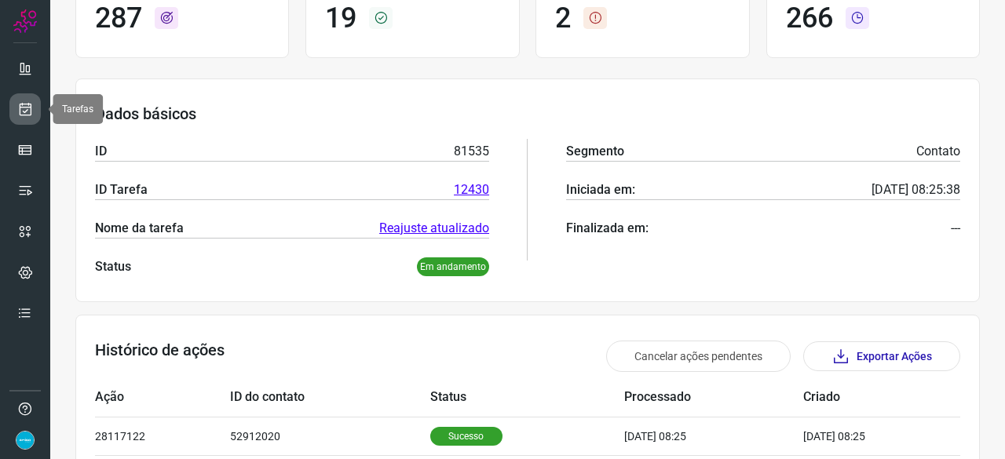
click at [33, 107] on link at bounding box center [24, 108] width 31 height 31
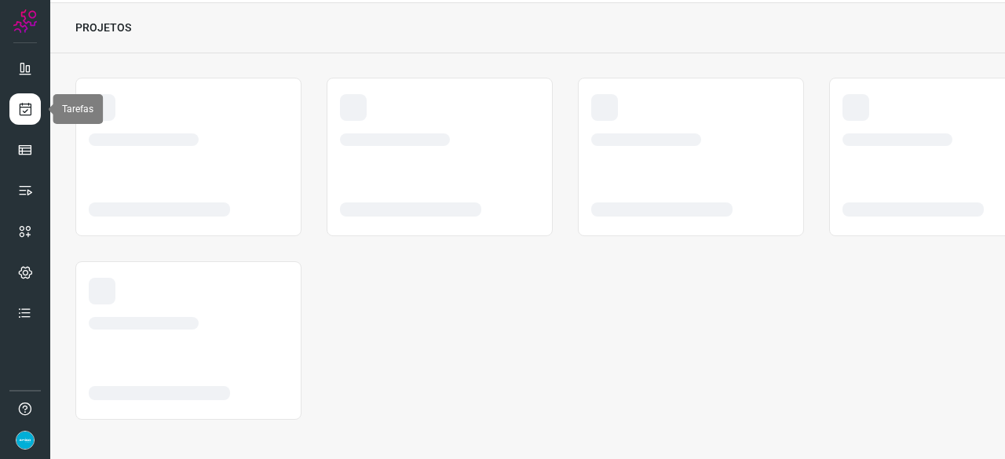
scroll to position [47, 0]
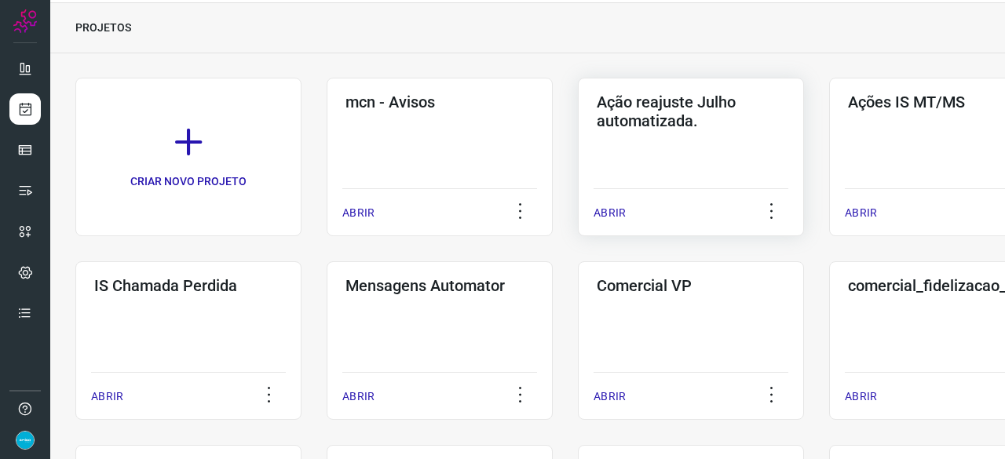
click at [617, 213] on p "ABRIR" at bounding box center [609, 213] width 32 height 16
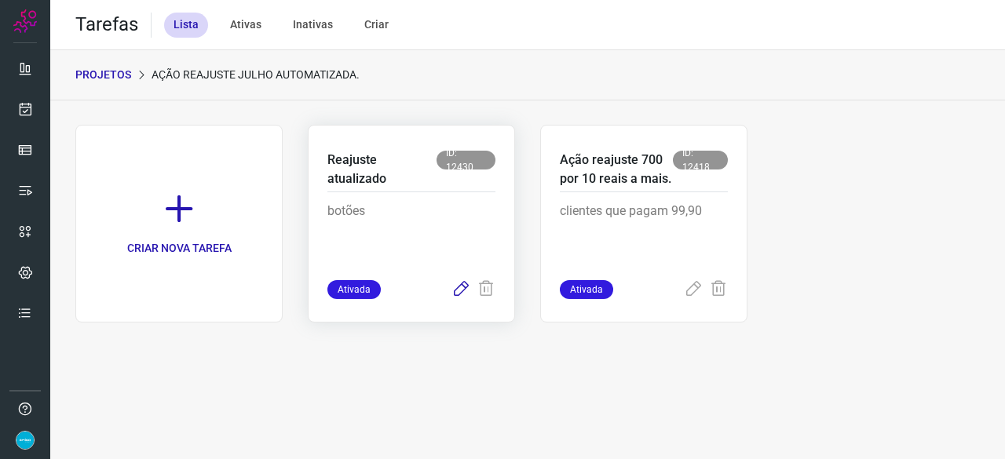
click at [465, 289] on icon at bounding box center [460, 289] width 19 height 19
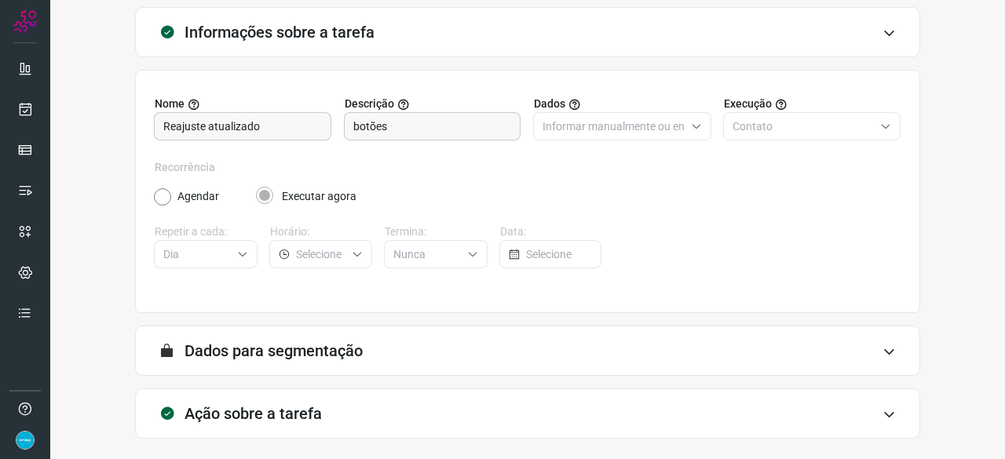
scroll to position [153, 0]
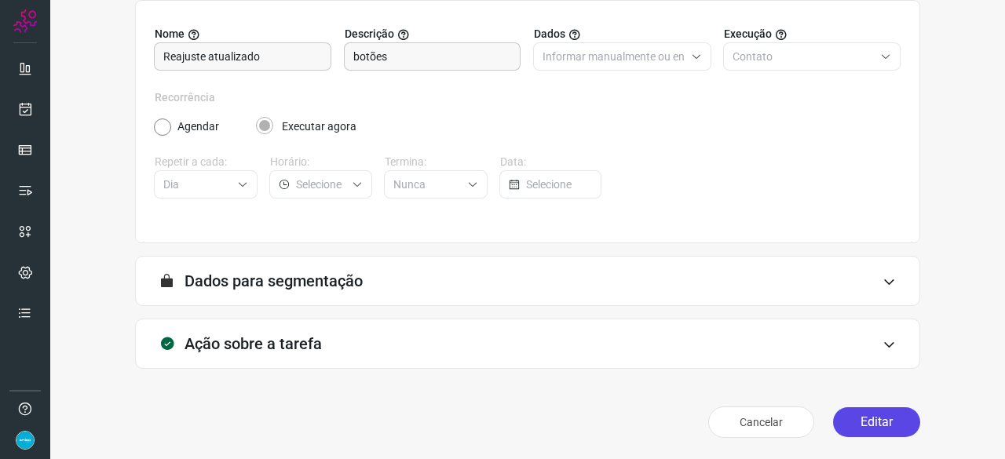
click at [858, 418] on button "Editar" at bounding box center [876, 422] width 87 height 30
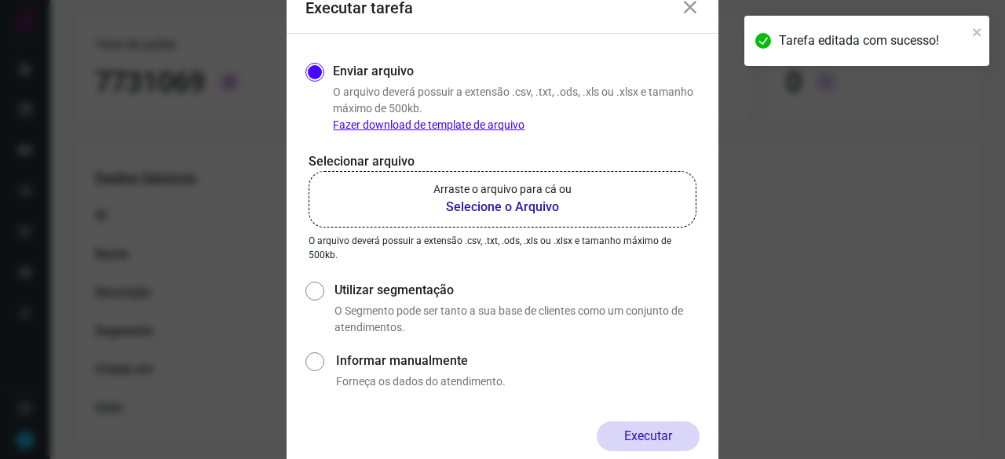
click at [516, 207] on b "Selecione o Arquivo" at bounding box center [502, 207] width 138 height 19
click at [0, 0] on input "Arraste o arquivo para cá ou Selecione o Arquivo" at bounding box center [0, 0] width 0 height 0
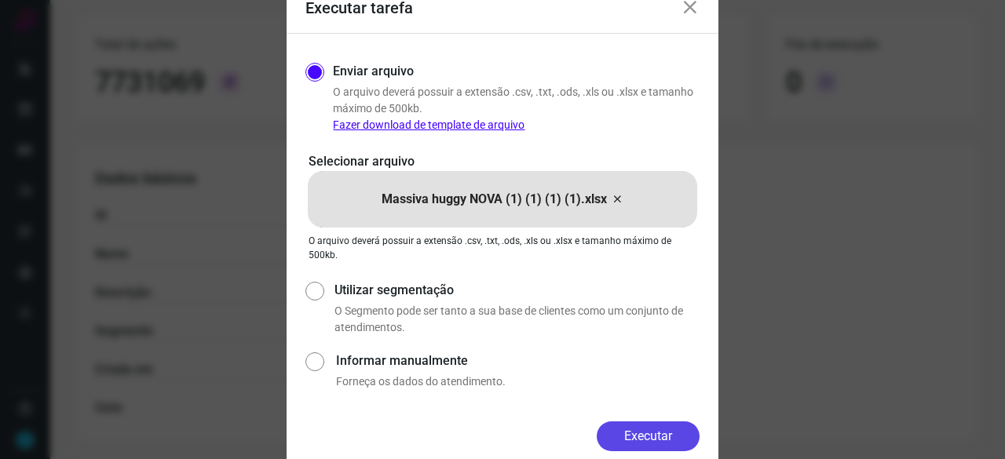
click at [651, 436] on button "Executar" at bounding box center [647, 436] width 103 height 30
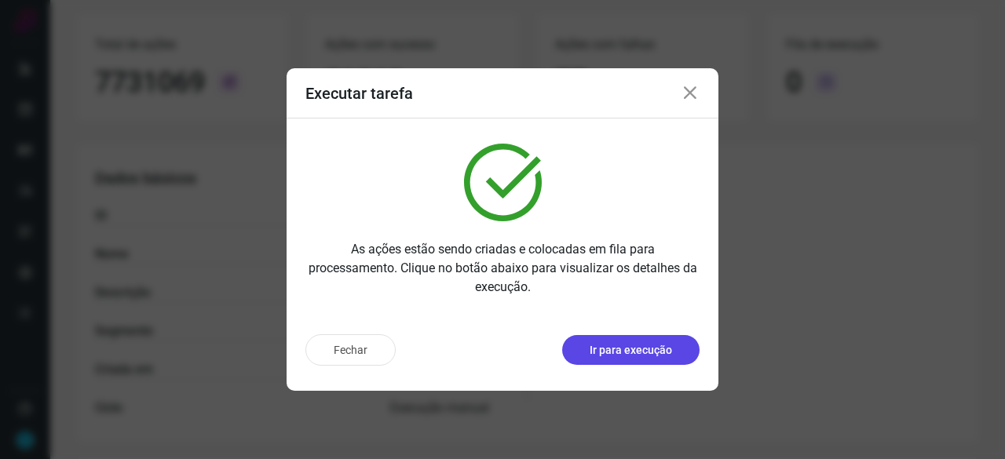
click at [607, 352] on p "Ir para execução" at bounding box center [630, 350] width 82 height 16
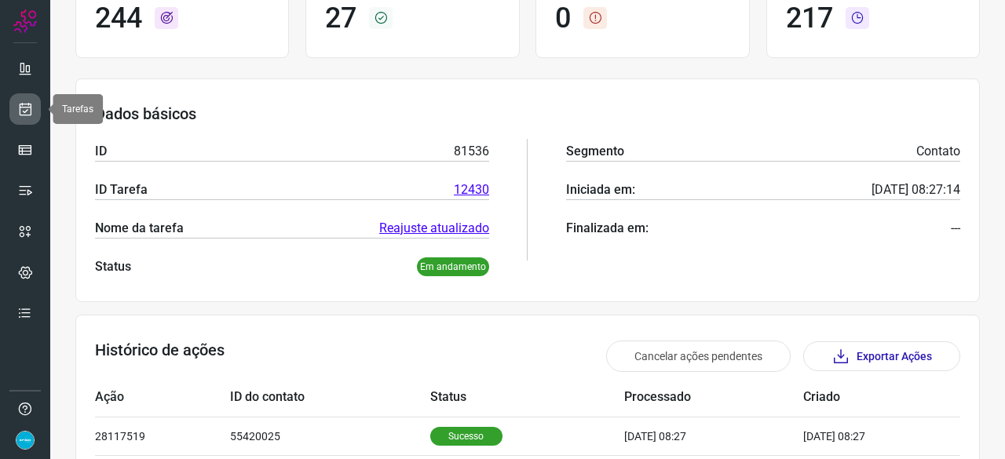
click at [24, 104] on icon at bounding box center [25, 109] width 16 height 16
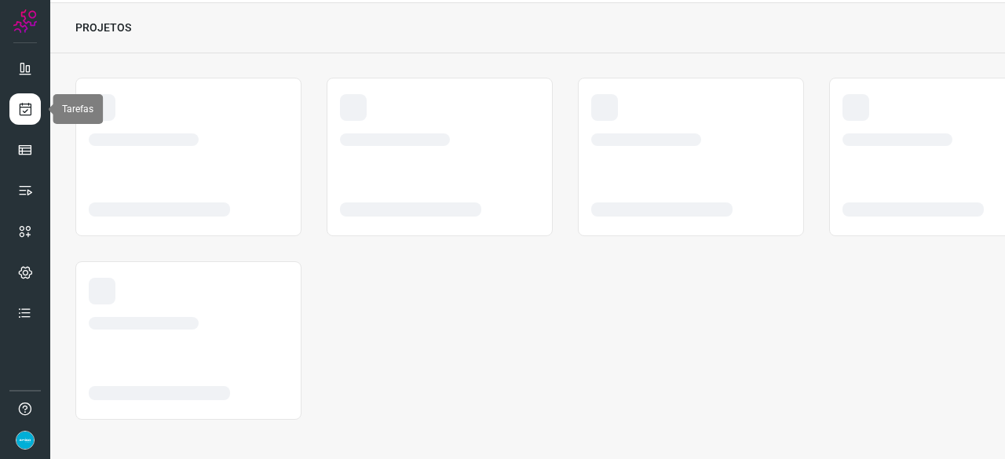
scroll to position [47, 0]
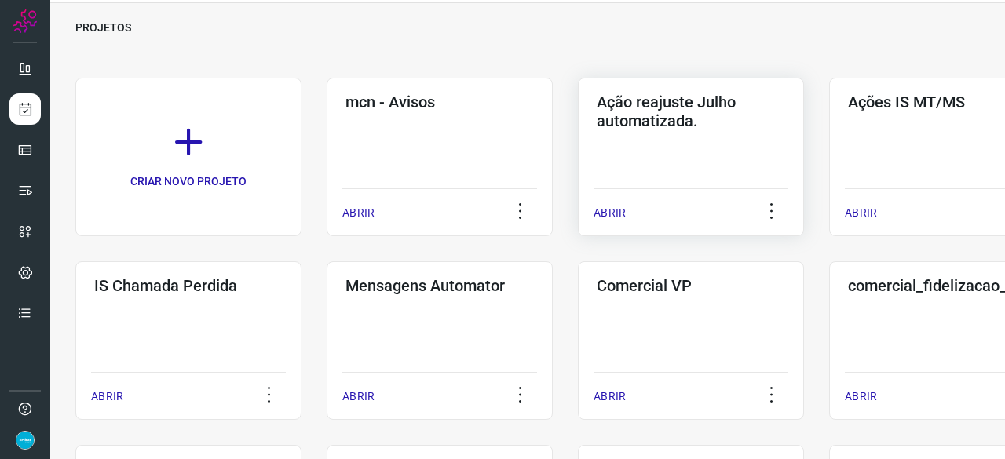
click at [609, 210] on p "ABRIR" at bounding box center [609, 213] width 32 height 16
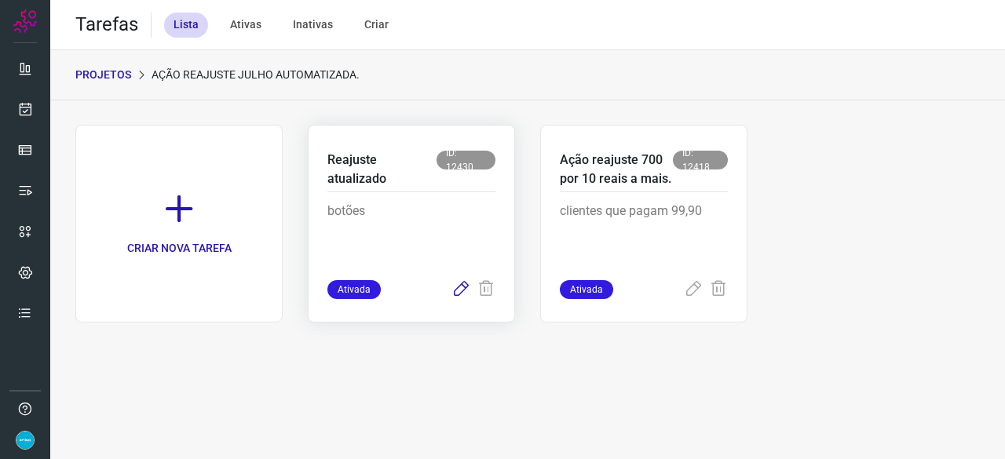
click at [463, 286] on icon at bounding box center [460, 289] width 19 height 19
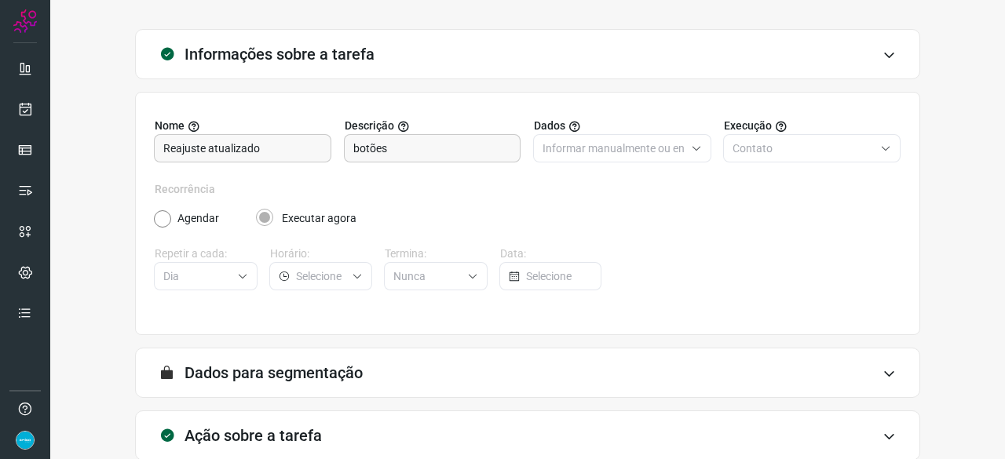
scroll to position [153, 0]
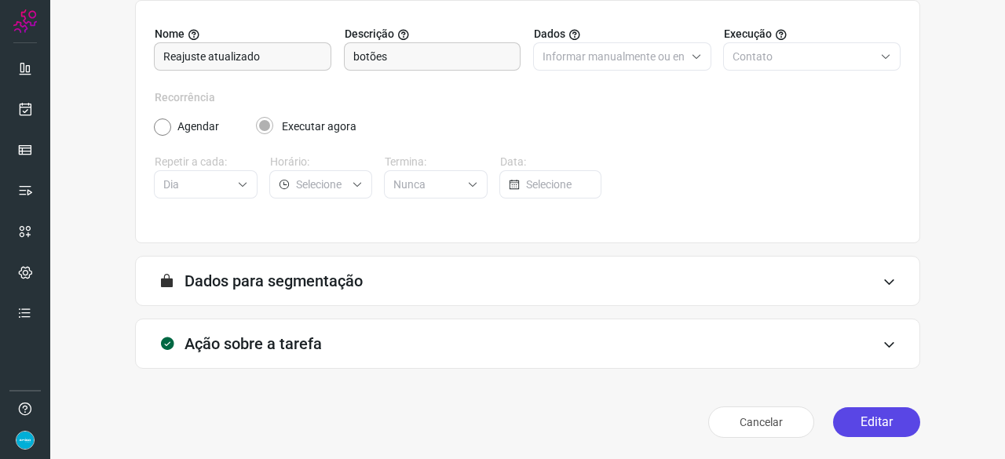
click at [868, 415] on button "Editar" at bounding box center [876, 422] width 87 height 30
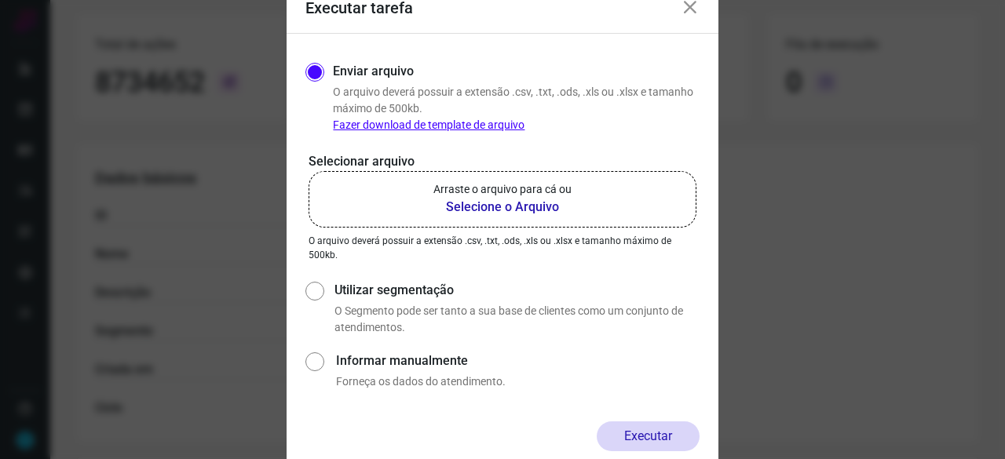
click at [464, 210] on b "Selecione o Arquivo" at bounding box center [502, 207] width 138 height 19
click at [0, 0] on input "Arraste o arquivo para cá ou Selecione o Arquivo" at bounding box center [0, 0] width 0 height 0
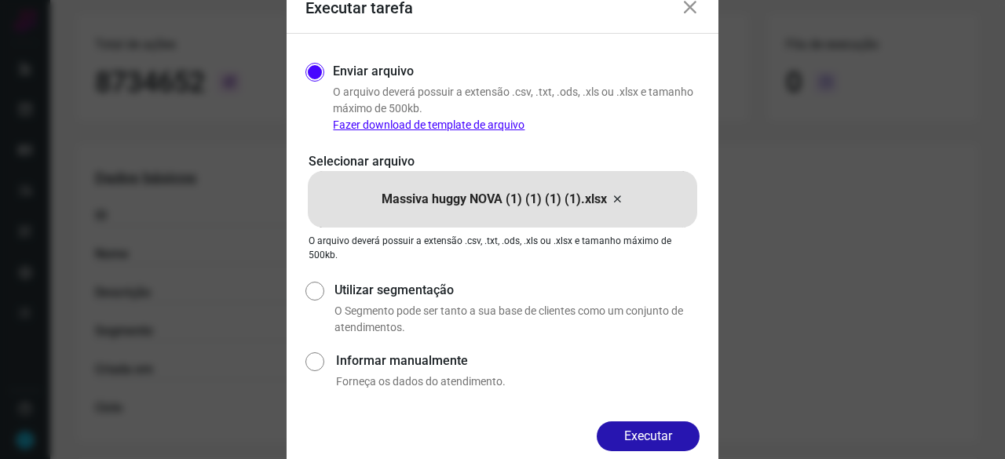
click at [640, 434] on button "Executar" at bounding box center [647, 436] width 103 height 30
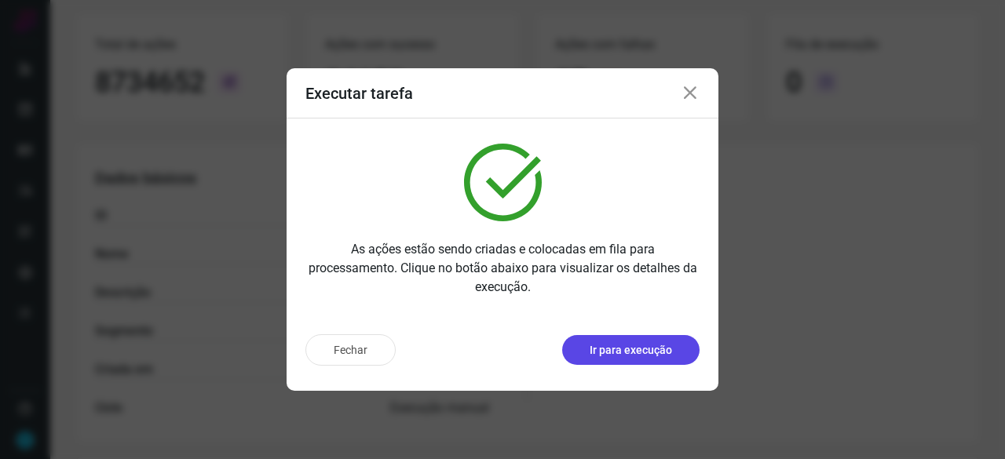
click at [656, 349] on p "Ir para execução" at bounding box center [630, 350] width 82 height 16
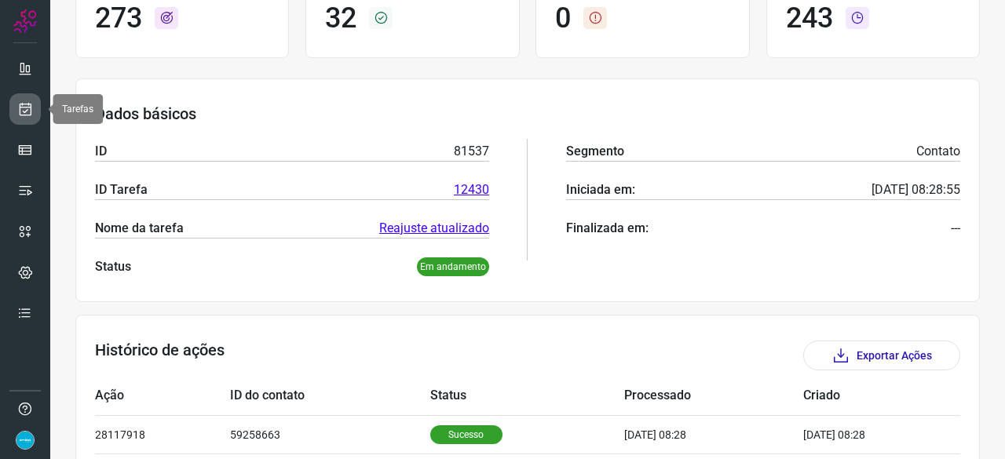
click at [25, 103] on icon at bounding box center [25, 109] width 16 height 16
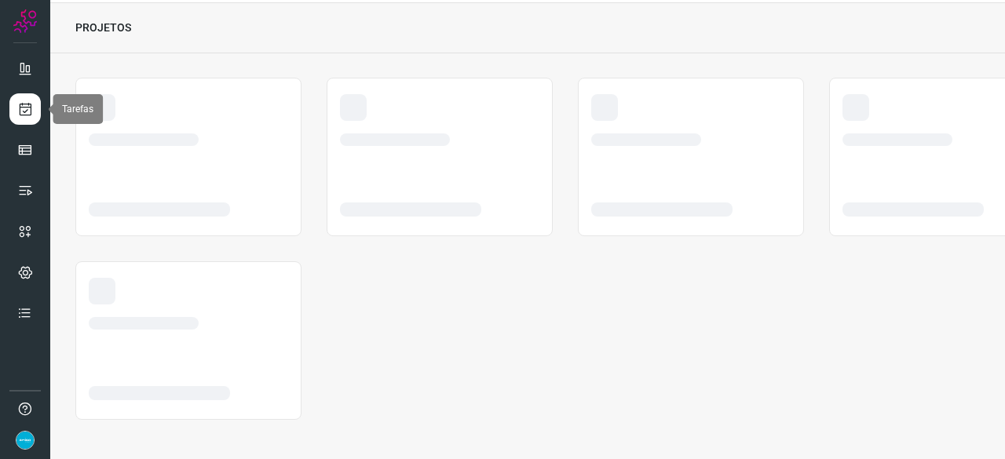
scroll to position [47, 0]
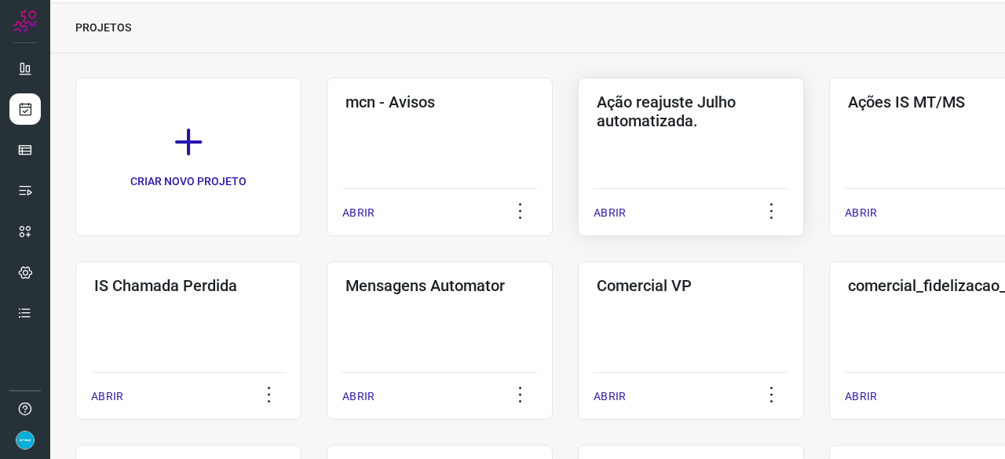
click at [601, 207] on p "ABRIR" at bounding box center [609, 213] width 32 height 16
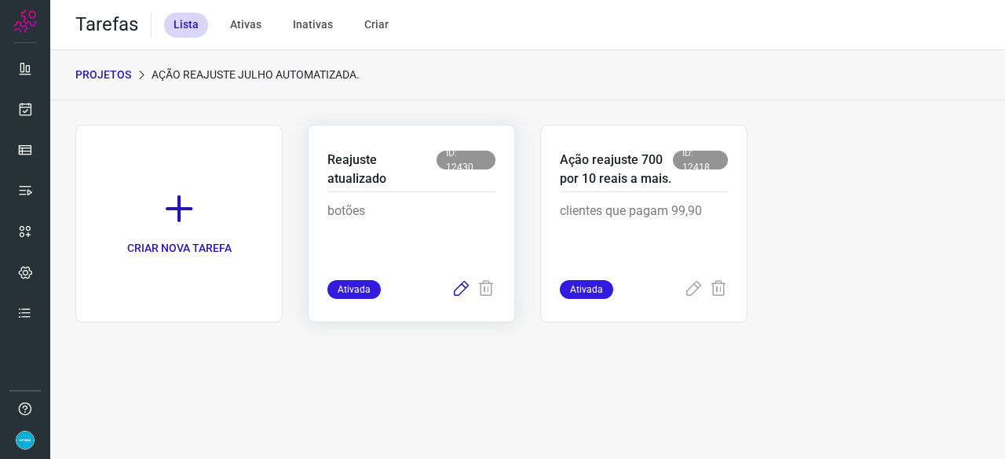
click at [461, 290] on icon at bounding box center [460, 289] width 19 height 19
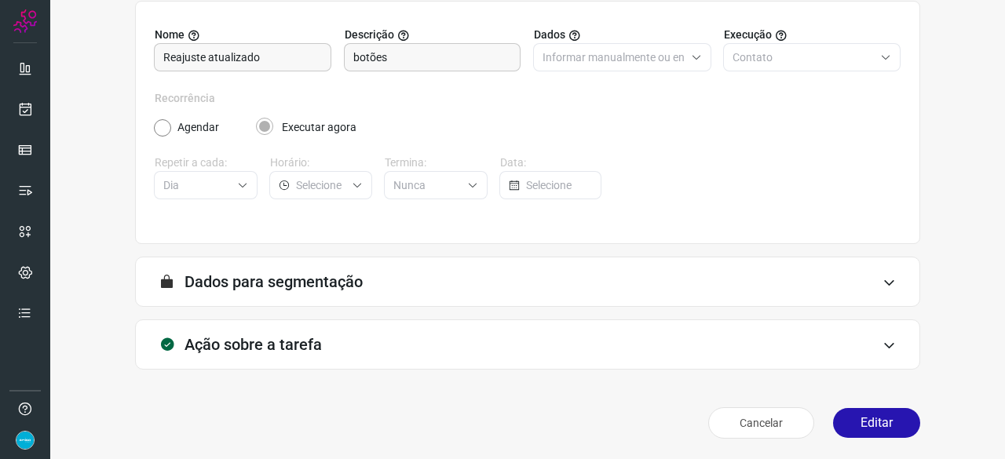
scroll to position [153, 0]
click at [857, 418] on button "Editar" at bounding box center [876, 422] width 87 height 30
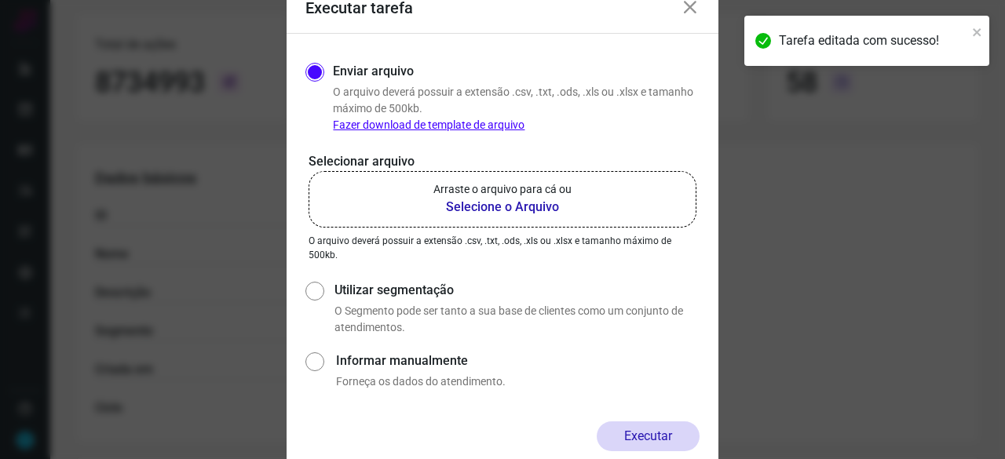
click at [512, 202] on b "Selecione o Arquivo" at bounding box center [502, 207] width 138 height 19
click at [0, 0] on input "Arraste o arquivo para cá ou Selecione o Arquivo" at bounding box center [0, 0] width 0 height 0
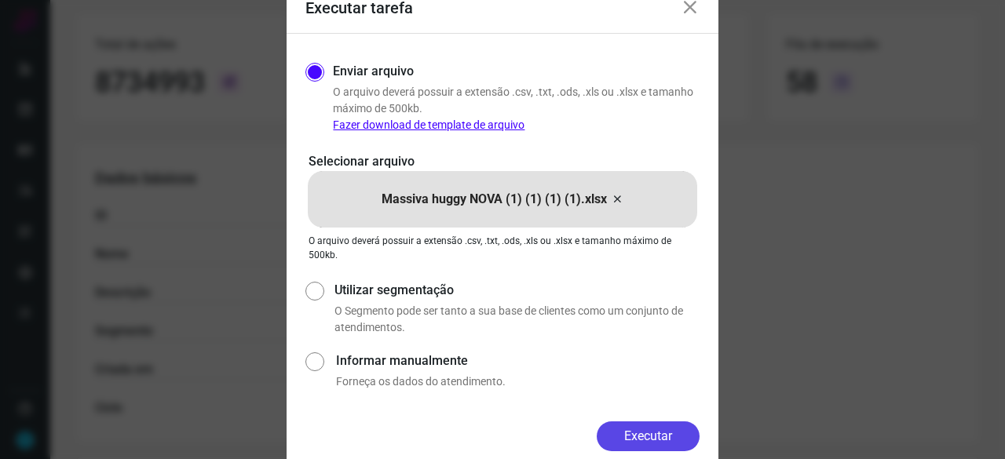
click at [669, 429] on button "Executar" at bounding box center [647, 436] width 103 height 30
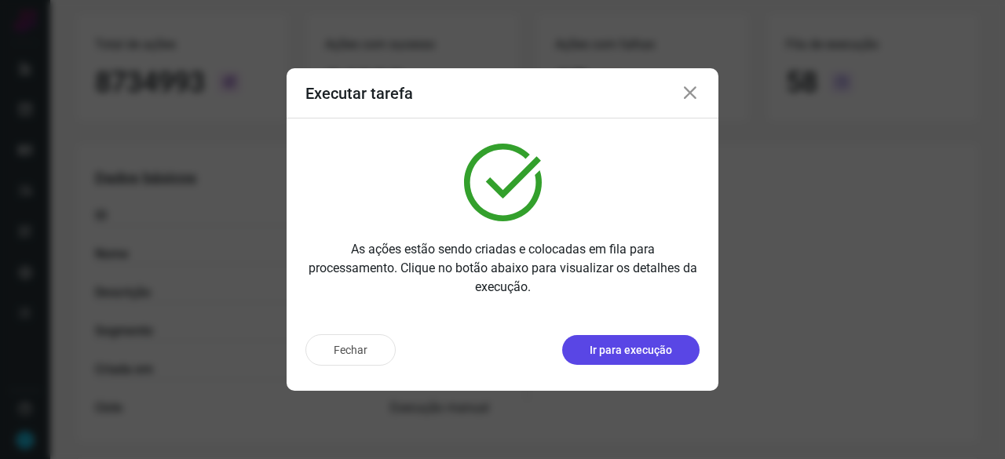
click at [651, 350] on p "Ir para execução" at bounding box center [630, 350] width 82 height 16
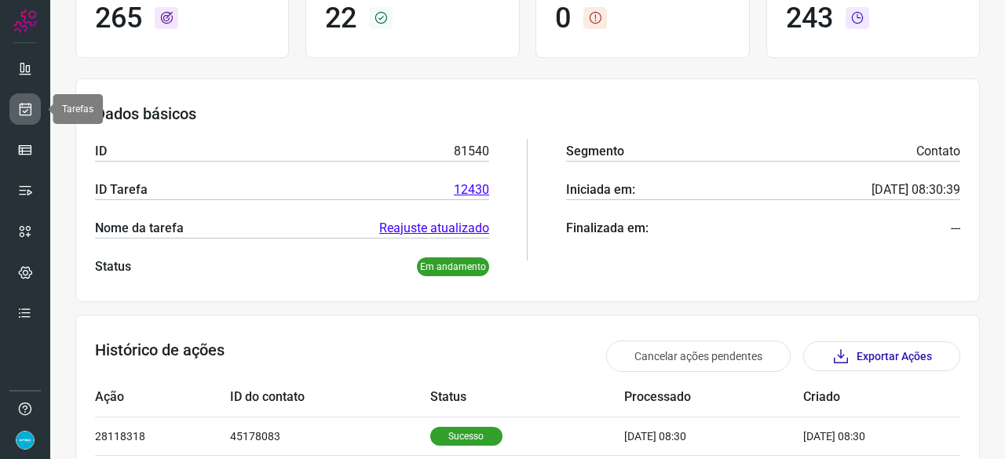
click at [24, 106] on icon at bounding box center [25, 109] width 16 height 16
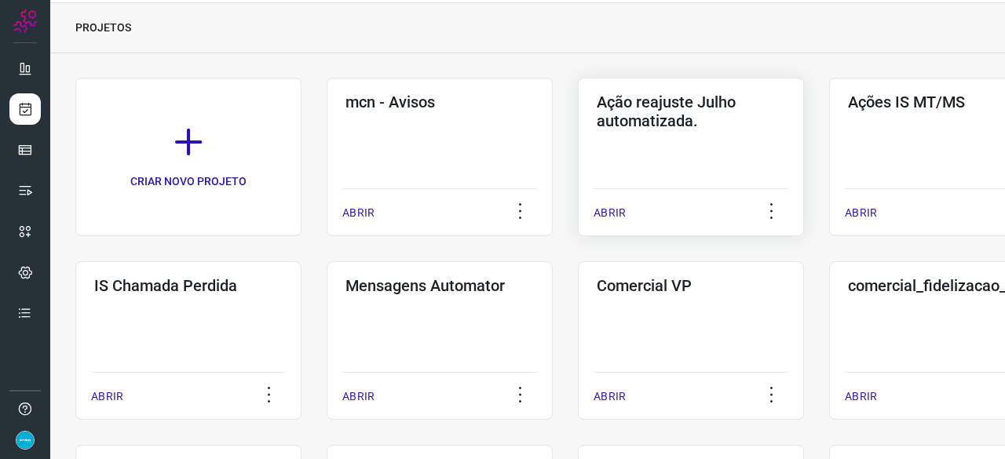
click at [607, 207] on p "ABRIR" at bounding box center [609, 213] width 32 height 16
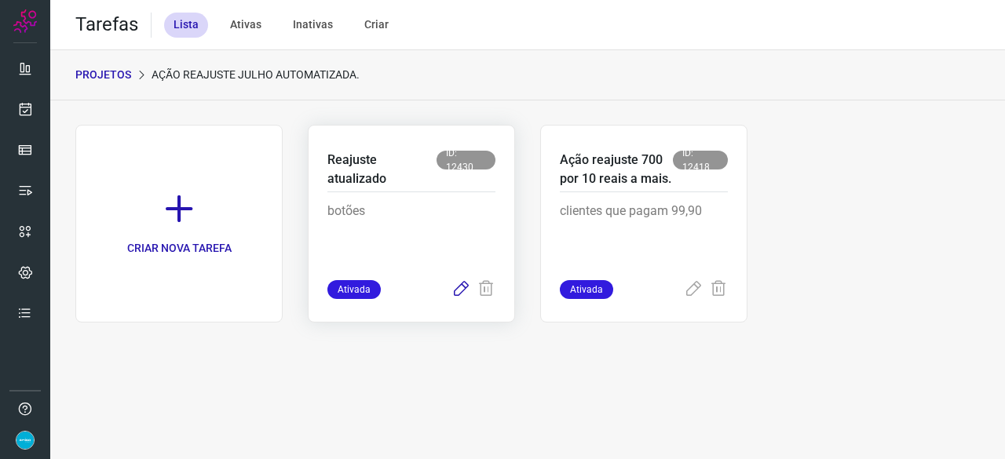
click at [461, 290] on icon at bounding box center [460, 289] width 19 height 19
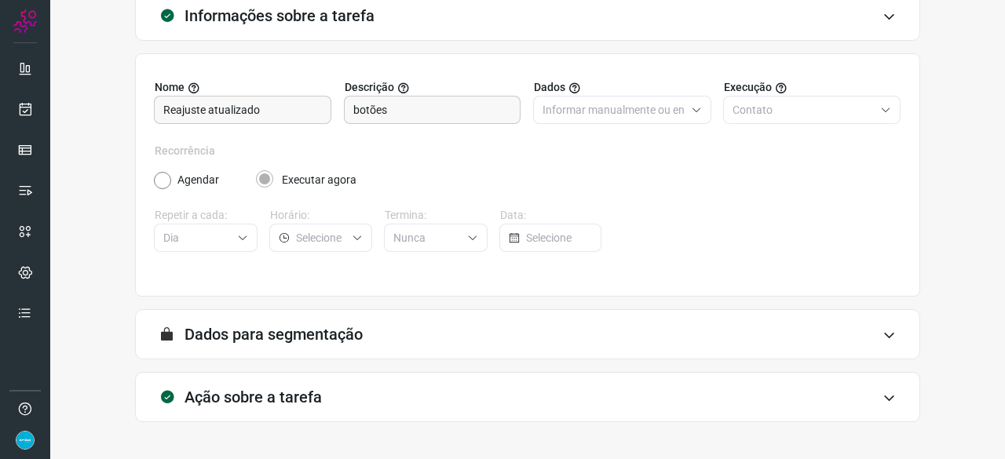
scroll to position [153, 0]
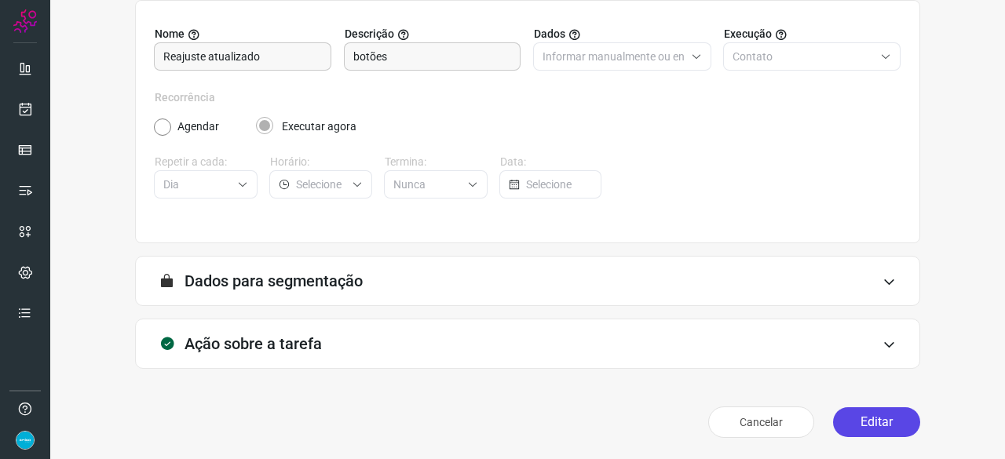
click at [862, 415] on button "Editar" at bounding box center [876, 422] width 87 height 30
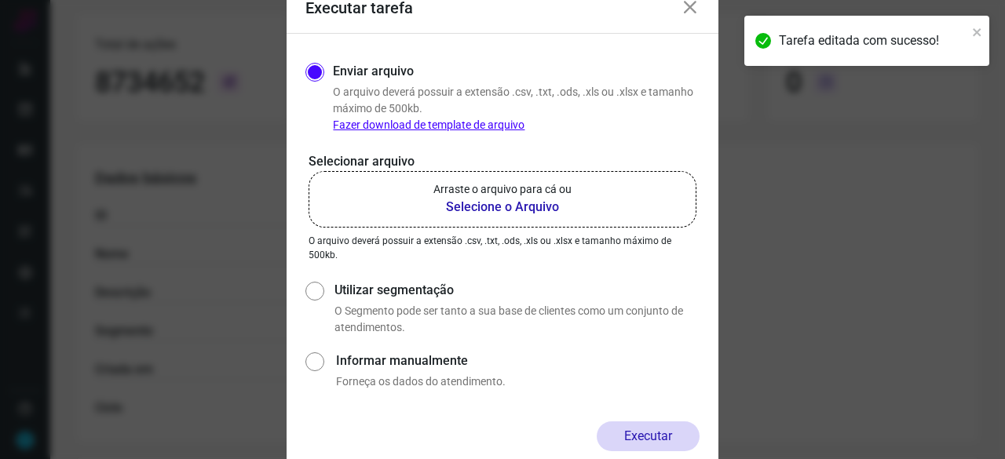
click at [472, 209] on b "Selecione o Arquivo" at bounding box center [502, 207] width 138 height 19
click at [0, 0] on input "Arraste o arquivo para cá ou Selecione o Arquivo" at bounding box center [0, 0] width 0 height 0
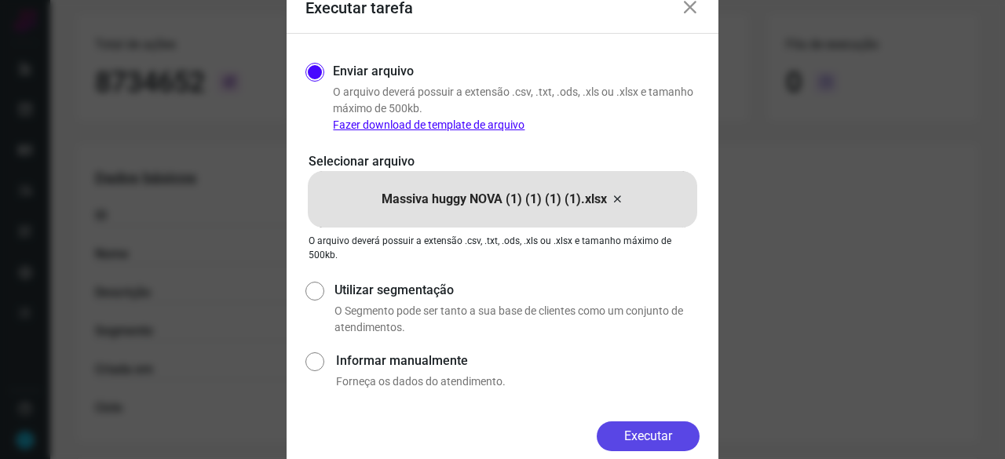
click at [662, 431] on button "Executar" at bounding box center [647, 436] width 103 height 30
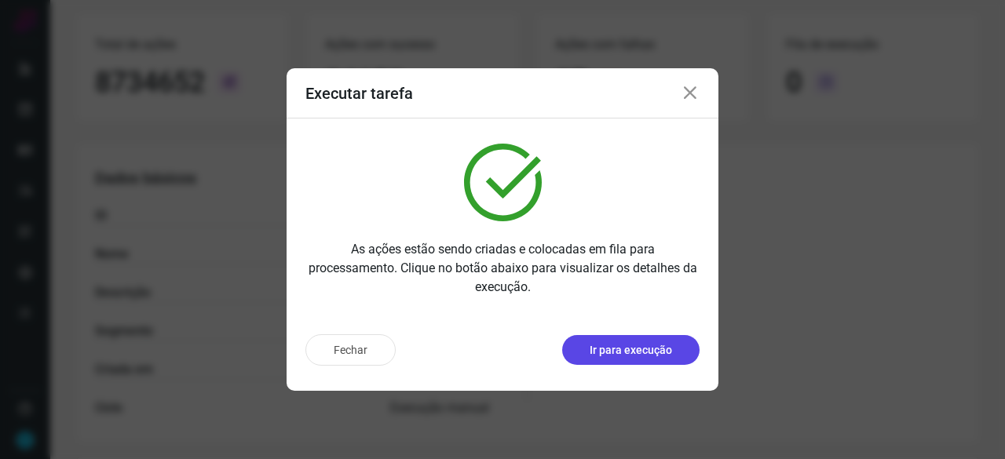
click at [633, 351] on p "Ir para execução" at bounding box center [630, 350] width 82 height 16
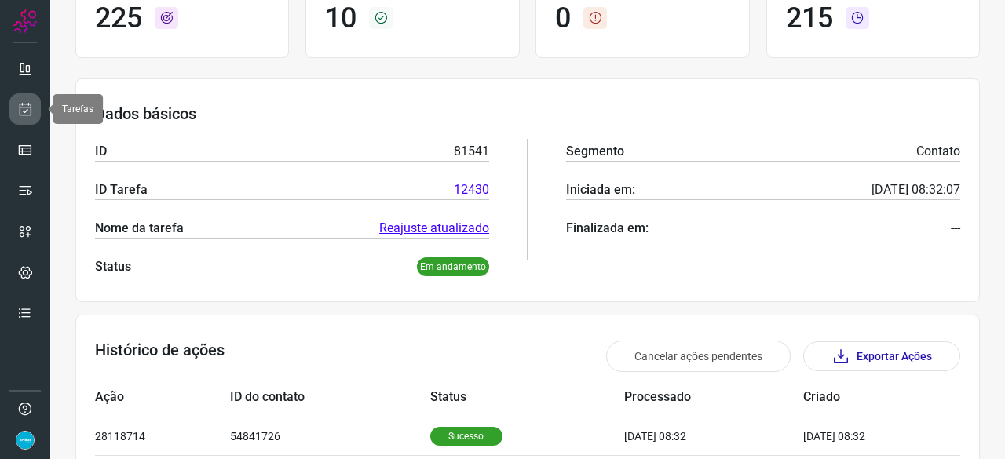
click at [25, 98] on link at bounding box center [24, 108] width 31 height 31
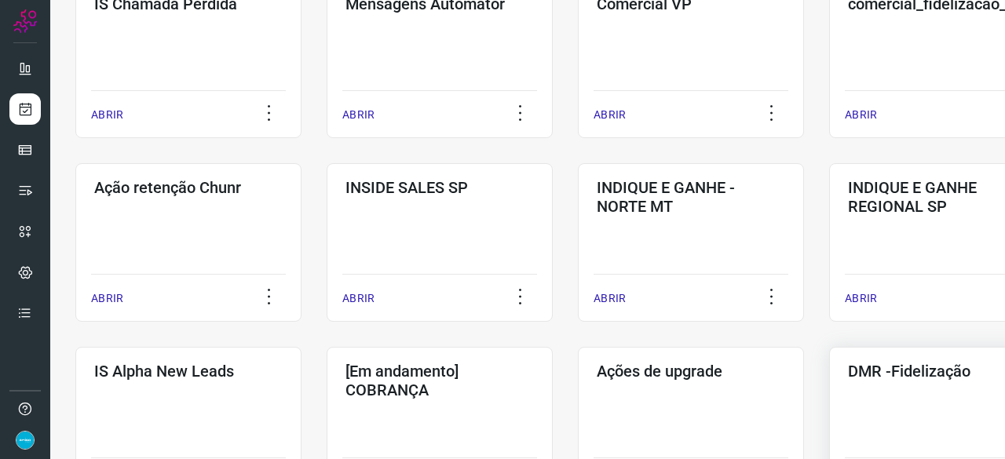
scroll to position [439, 0]
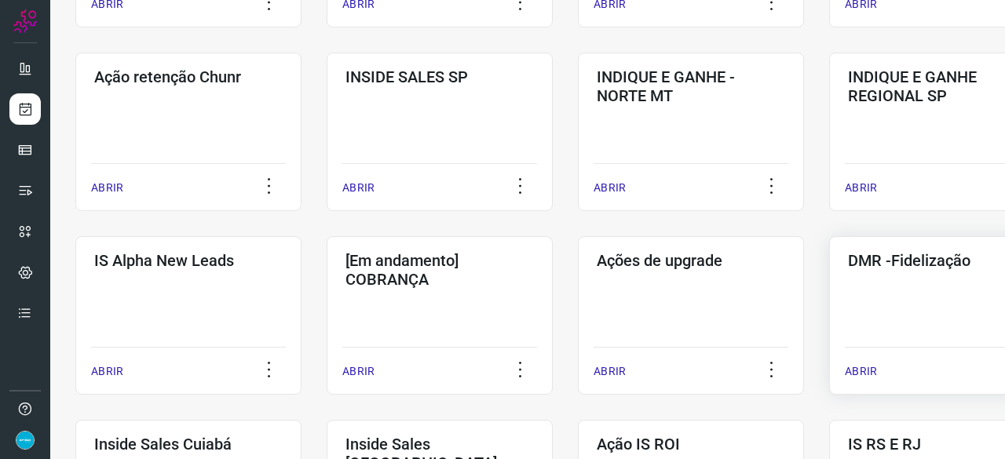
click at [863, 368] on p "ABRIR" at bounding box center [860, 371] width 32 height 16
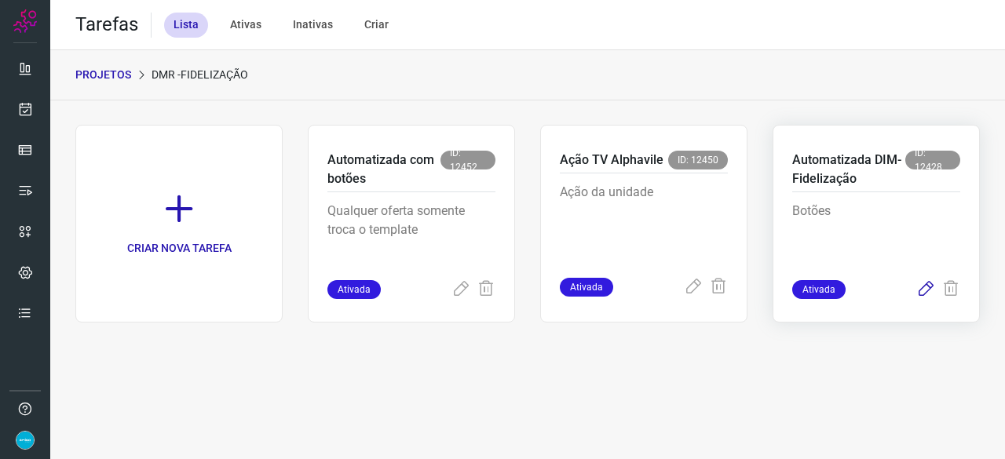
click at [926, 285] on icon at bounding box center [925, 289] width 19 height 19
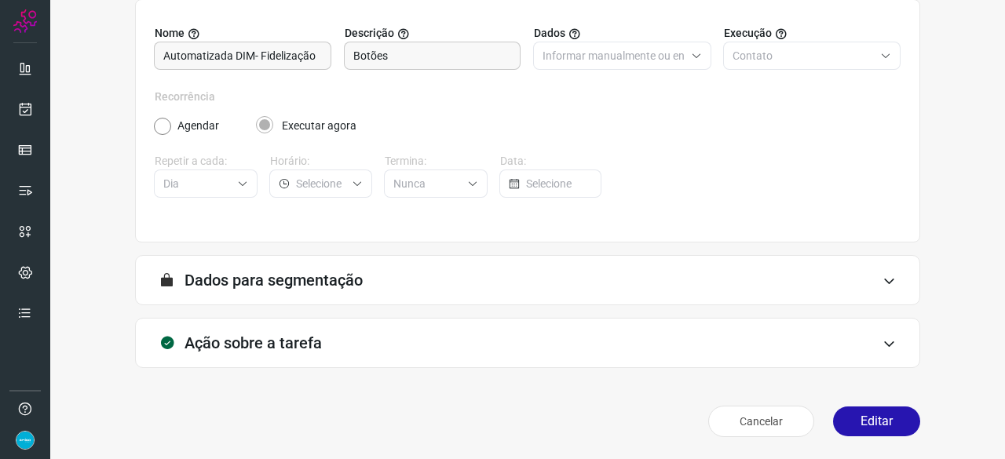
scroll to position [153, 0]
click at [877, 424] on button "Editar" at bounding box center [876, 422] width 87 height 30
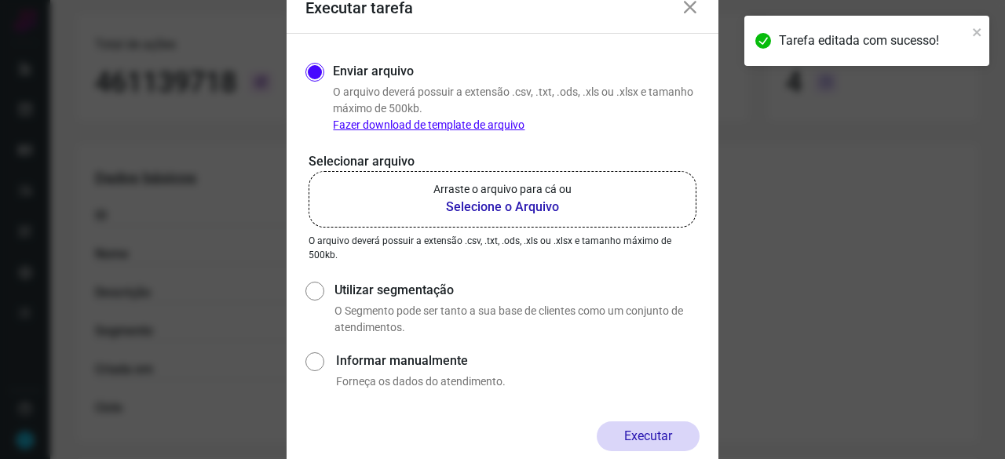
click at [455, 206] on b "Selecione o Arquivo" at bounding box center [502, 207] width 138 height 19
click at [0, 0] on input "Arraste o arquivo para cá ou Selecione o Arquivo" at bounding box center [0, 0] width 0 height 0
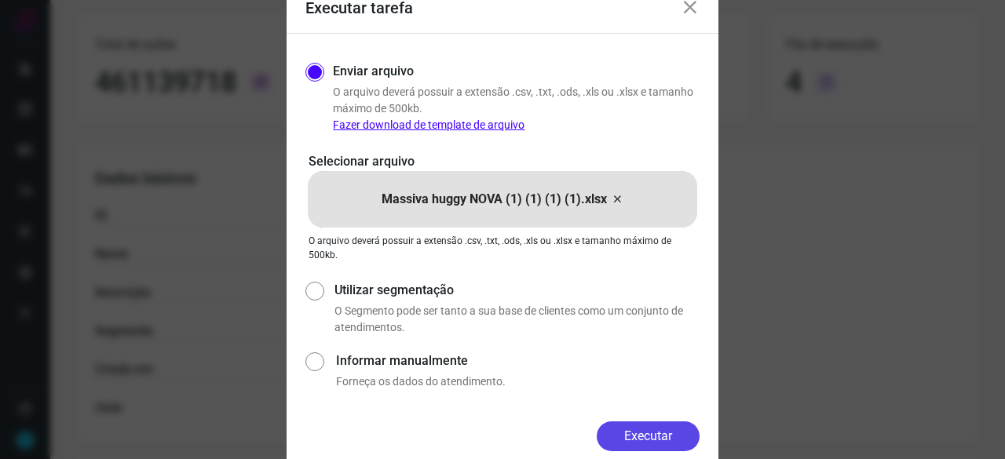
click at [642, 433] on button "Executar" at bounding box center [647, 436] width 103 height 30
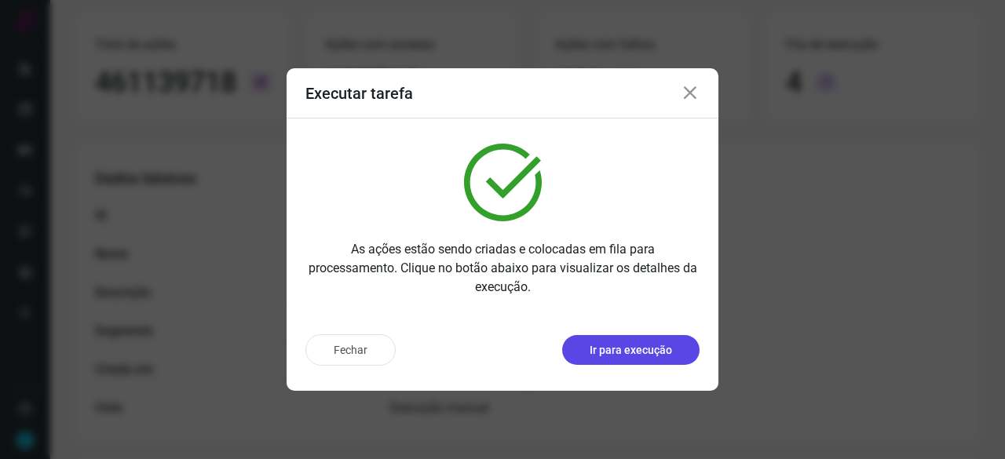
click at [640, 348] on p "Ir para execução" at bounding box center [630, 350] width 82 height 16
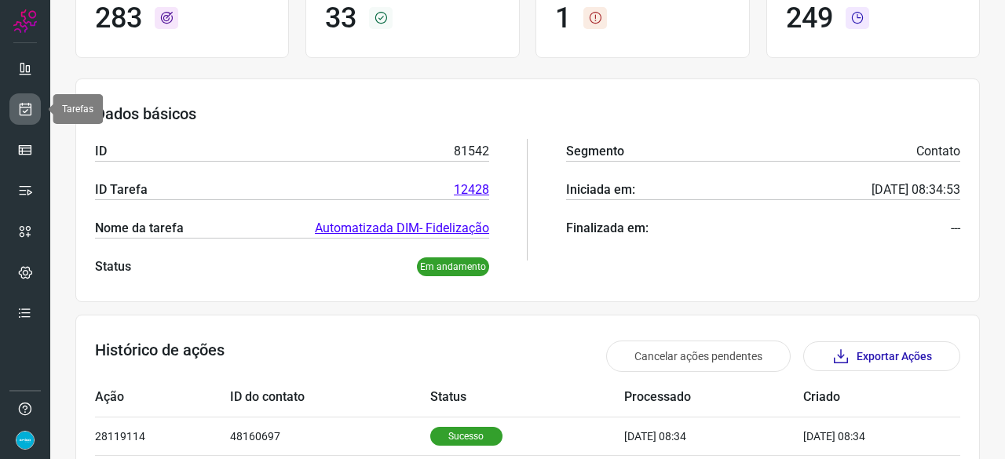
click at [27, 111] on icon at bounding box center [25, 109] width 16 height 16
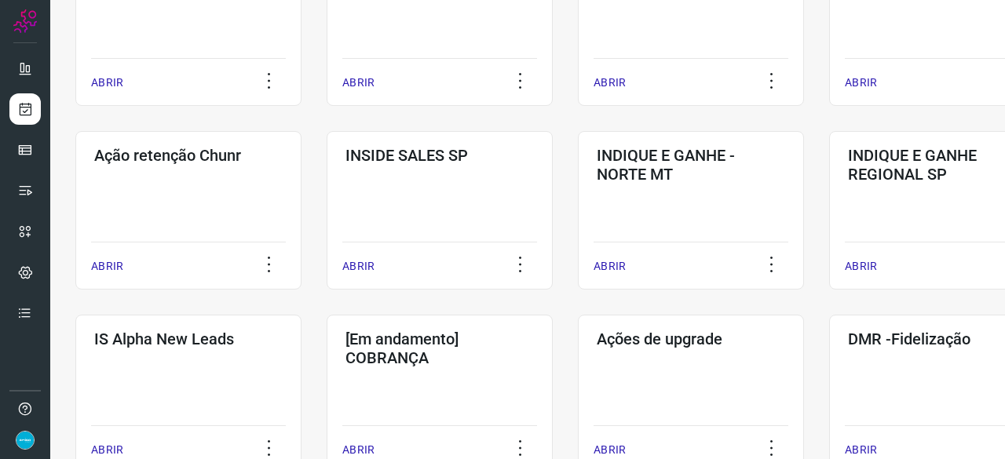
scroll to position [518, 0]
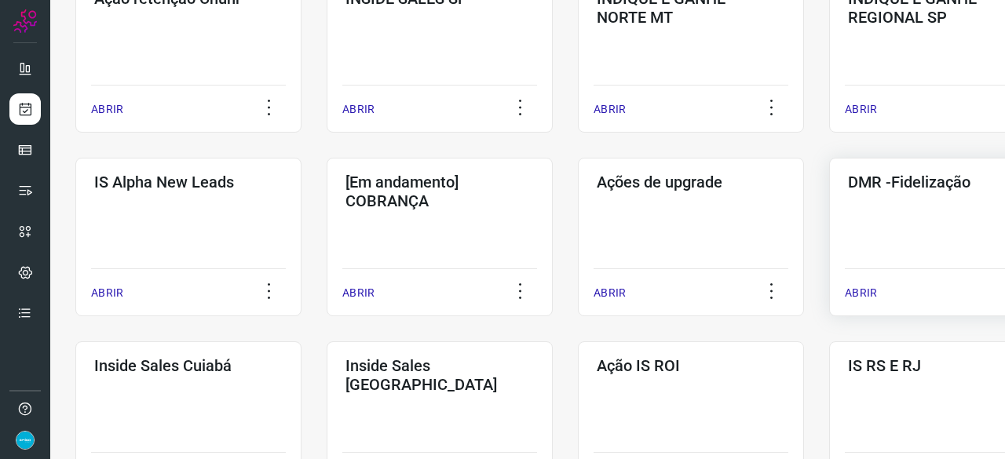
click at [849, 290] on p "ABRIR" at bounding box center [860, 293] width 32 height 16
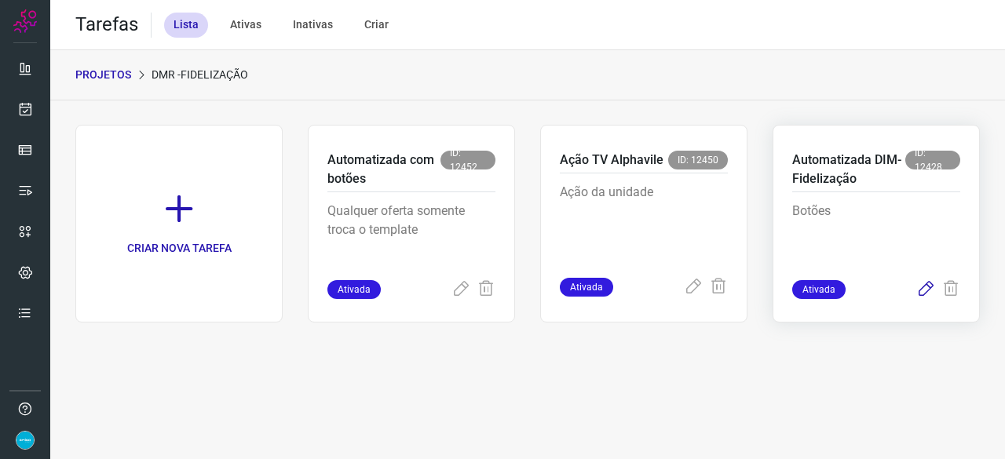
click at [925, 287] on icon at bounding box center [925, 289] width 19 height 19
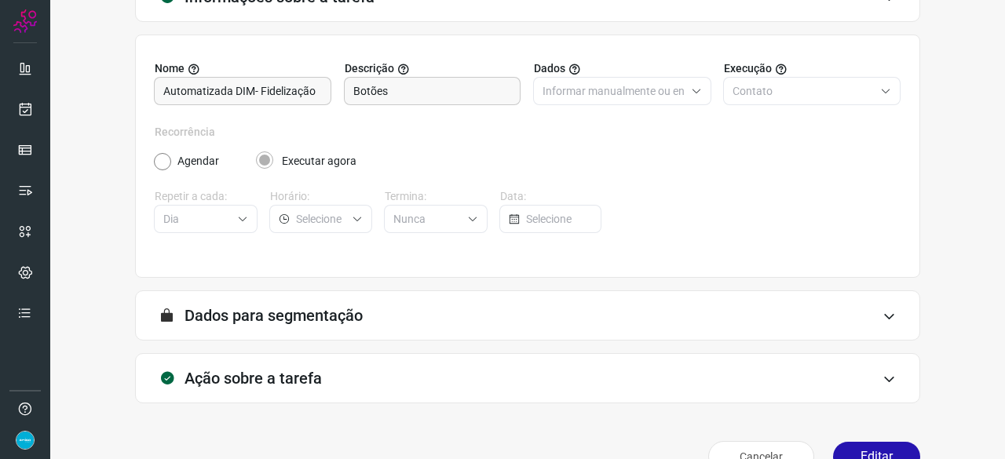
scroll to position [153, 0]
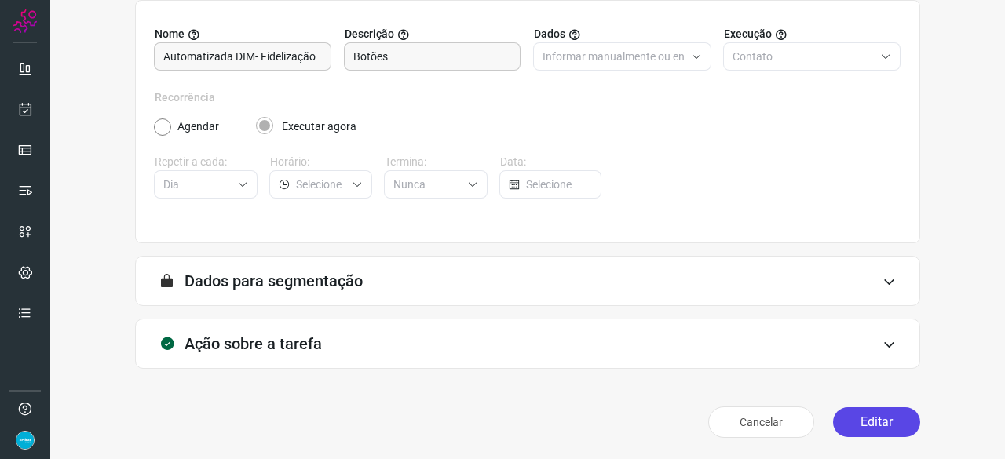
click at [842, 423] on button "Editar" at bounding box center [876, 422] width 87 height 30
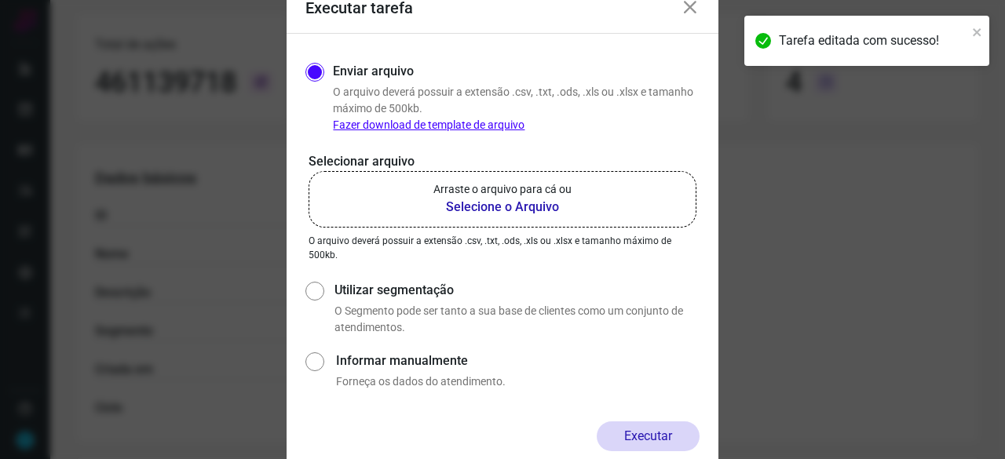
click at [521, 210] on b "Selecione o Arquivo" at bounding box center [502, 207] width 138 height 19
click at [0, 0] on input "Arraste o arquivo para cá ou Selecione o Arquivo" at bounding box center [0, 0] width 0 height 0
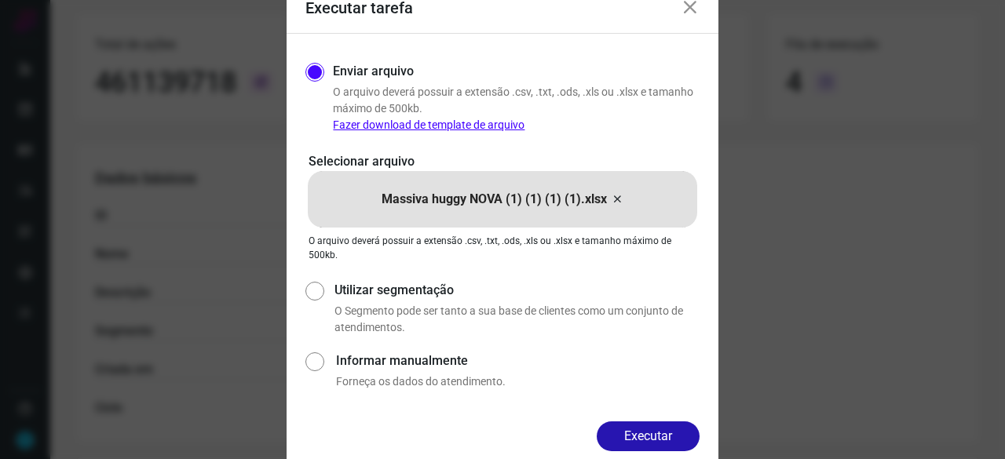
click at [649, 427] on button "Executar" at bounding box center [647, 436] width 103 height 30
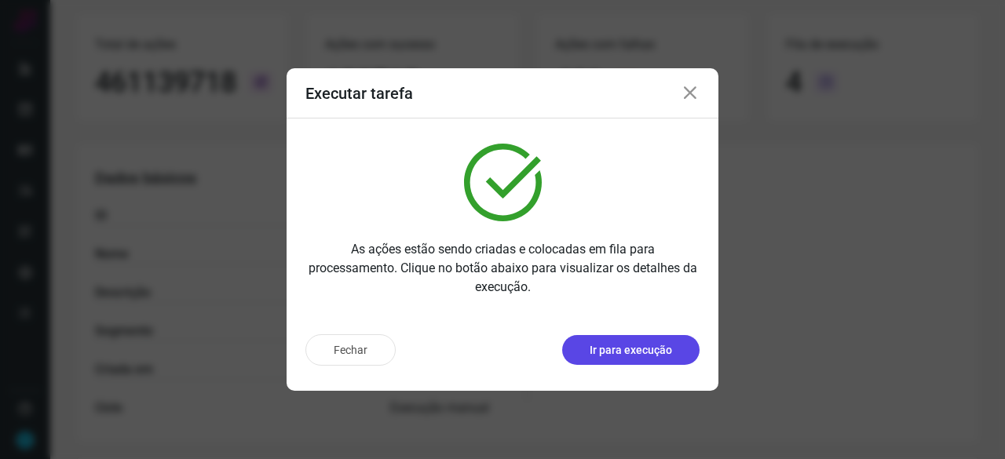
click at [625, 350] on p "Ir para execução" at bounding box center [630, 350] width 82 height 16
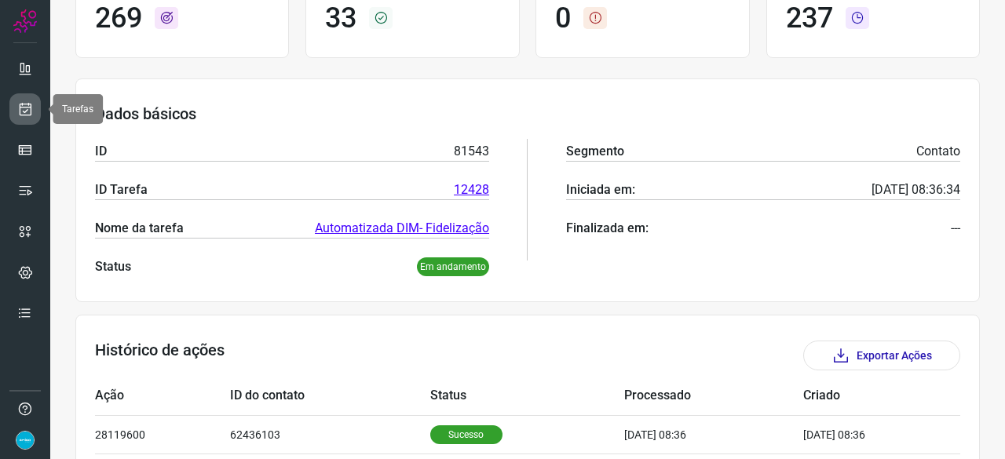
click at [21, 113] on icon at bounding box center [25, 109] width 16 height 16
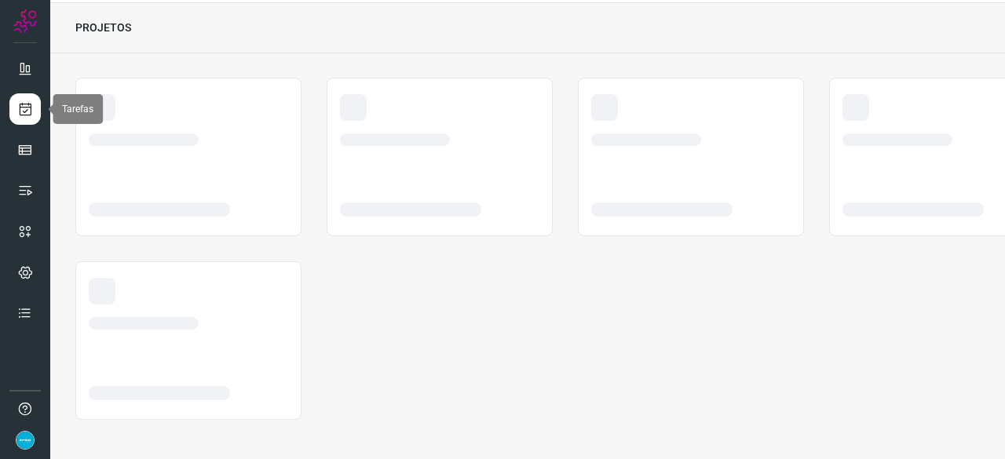
scroll to position [47, 0]
